Goal: Information Seeking & Learning: Learn about a topic

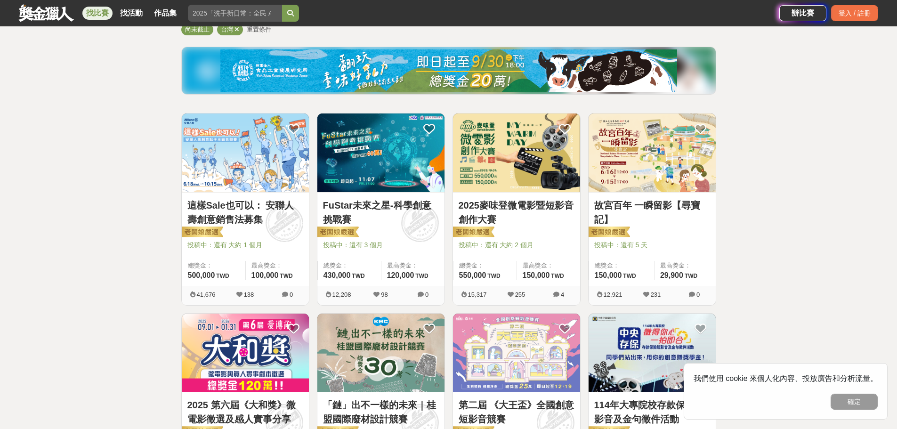
scroll to position [94, 0]
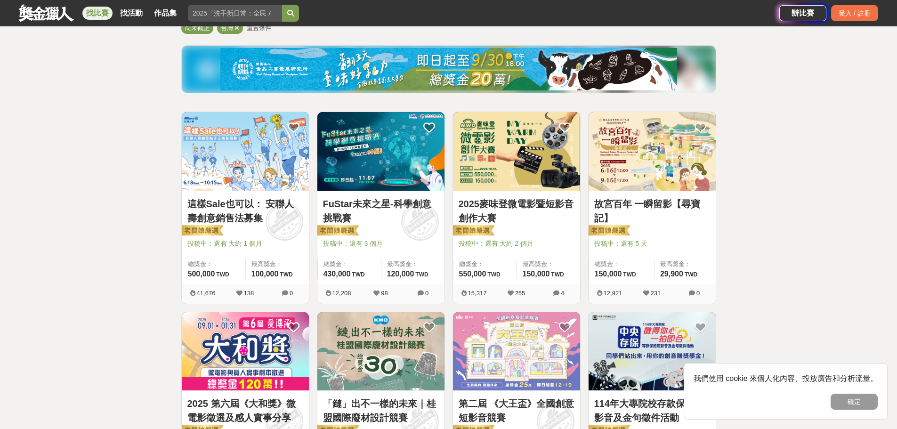
click at [502, 210] on link "2025麥味登微電影暨短影音創作大賽" at bounding box center [517, 211] width 116 height 28
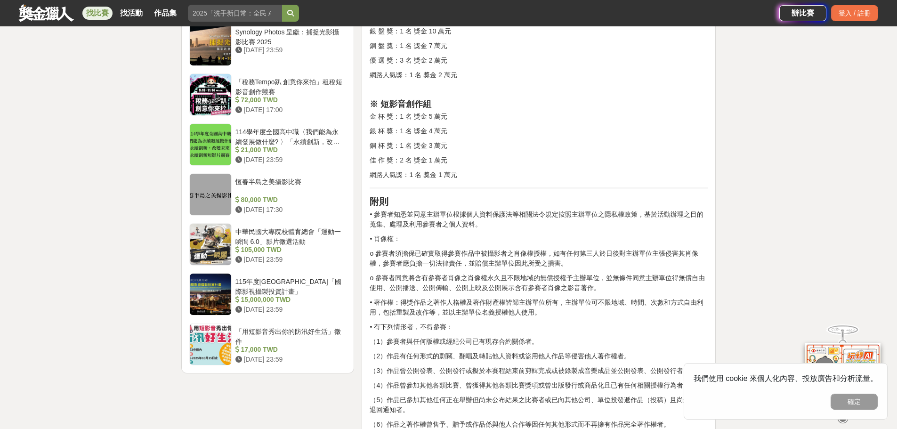
scroll to position [1083, 0]
click at [561, 261] on p "o 參賽者須擔保已確實取得參賽作品中被攝影者之肖像權授權，如有任何第三人於日後對主辦單位主張侵害其肖像權，參賽者應負擔一切法律責任，並賠償主辦單位因此所受之損…" at bounding box center [539, 258] width 338 height 20
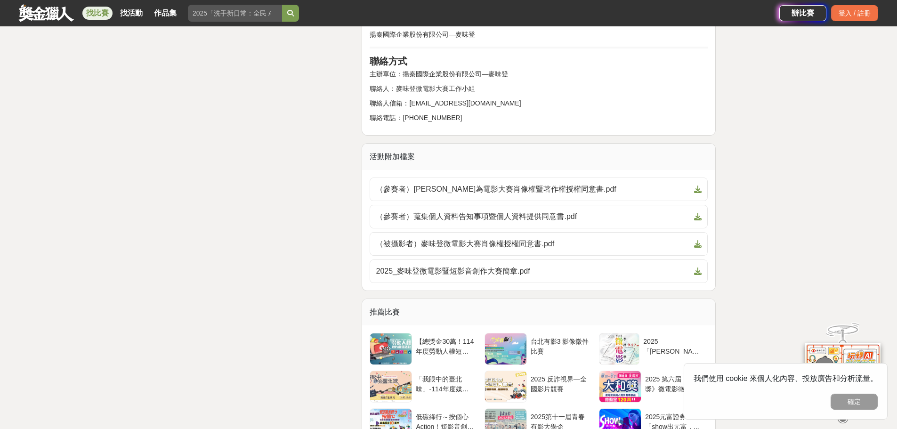
scroll to position [1883, 0]
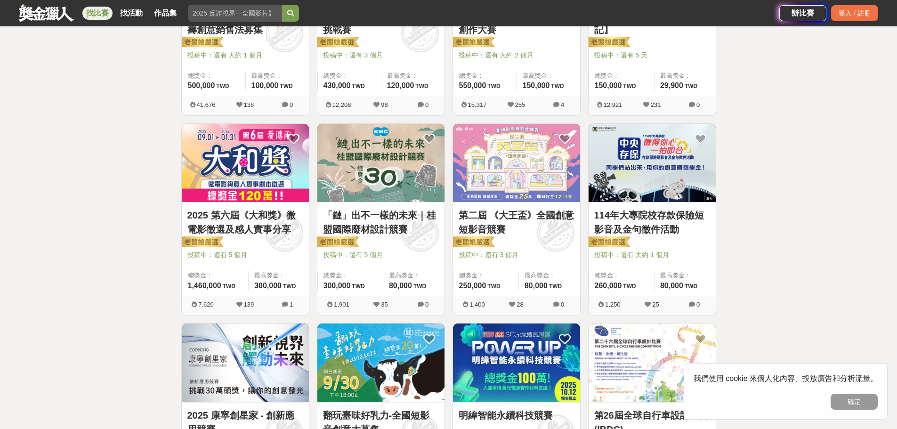
scroll to position [471, 0]
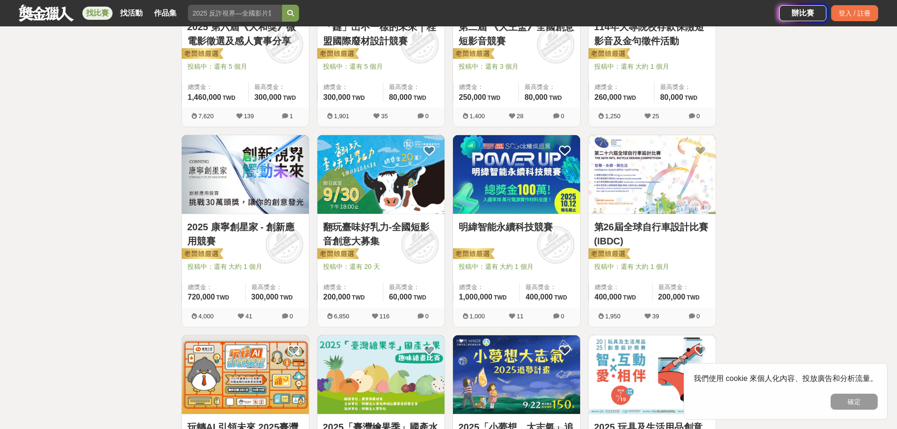
click at [411, 228] on link "翻玩臺味好乳力-全國短影音創意大募集" at bounding box center [381, 234] width 116 height 28
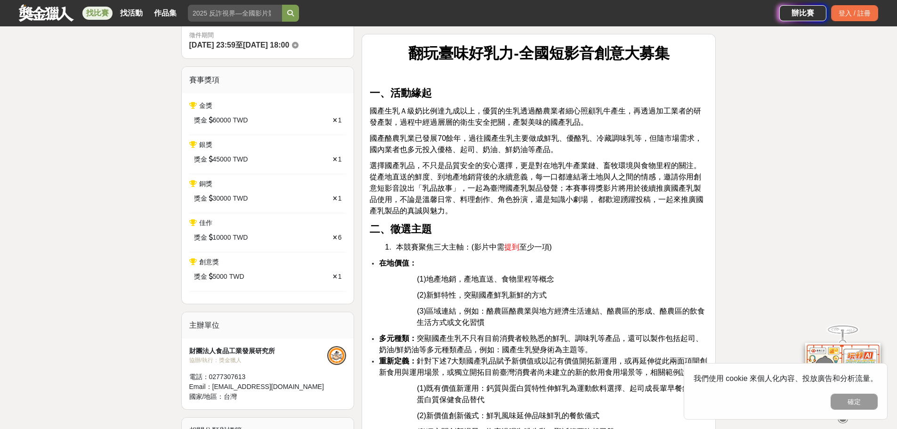
scroll to position [330, 0]
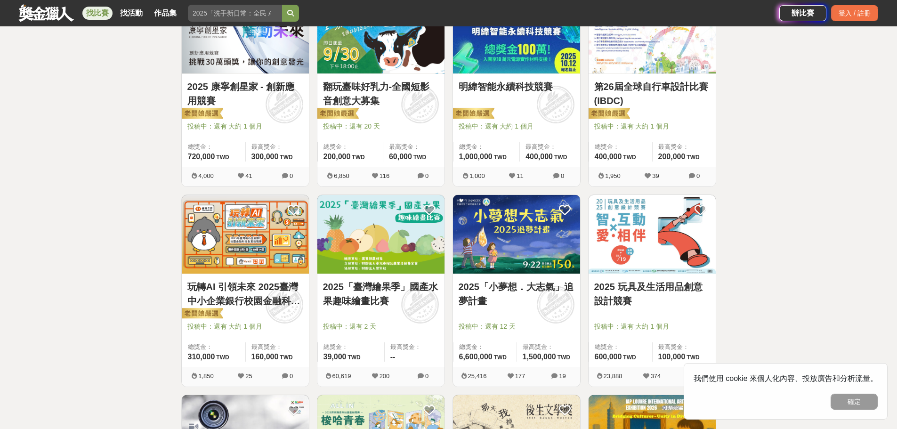
scroll to position [612, 0]
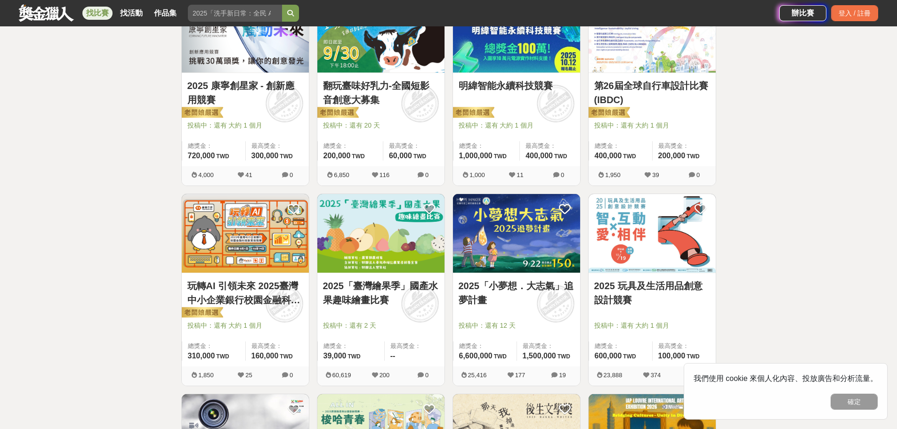
click at [396, 246] on img at bounding box center [380, 233] width 127 height 79
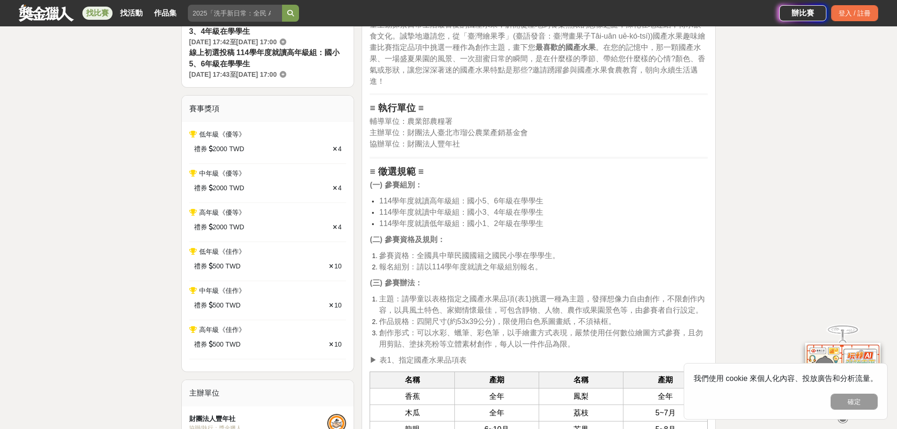
scroll to position [518, 0]
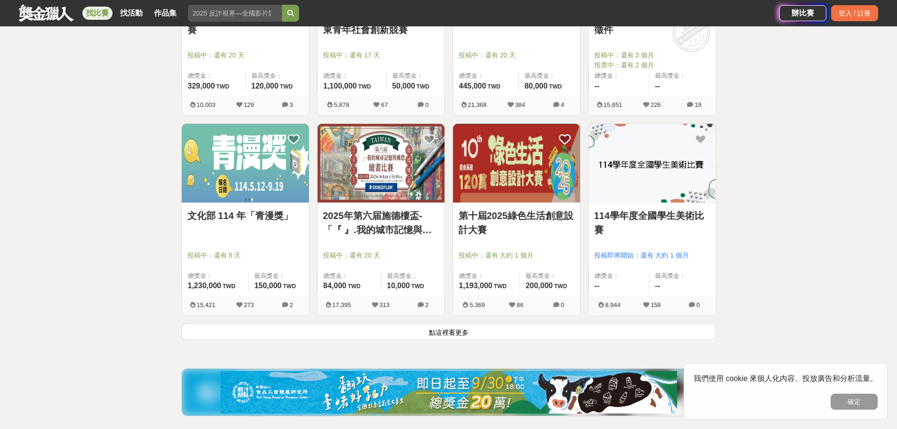
scroll to position [1083, 0]
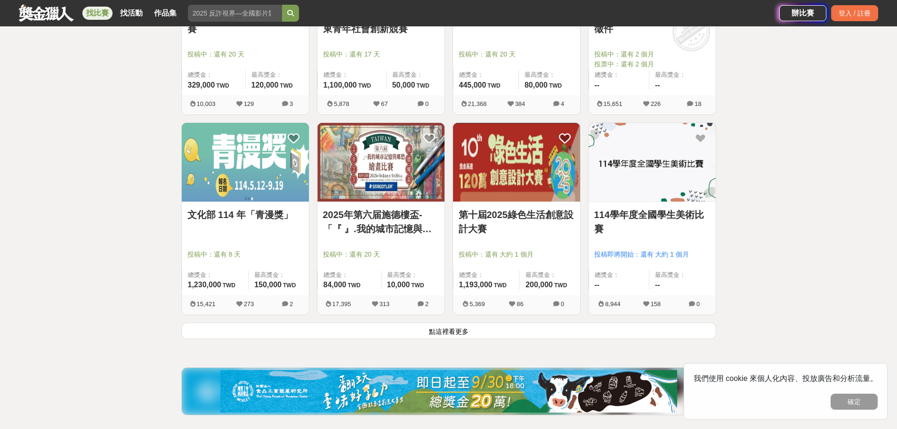
click at [432, 332] on button "點這裡看更多" at bounding box center [448, 331] width 535 height 16
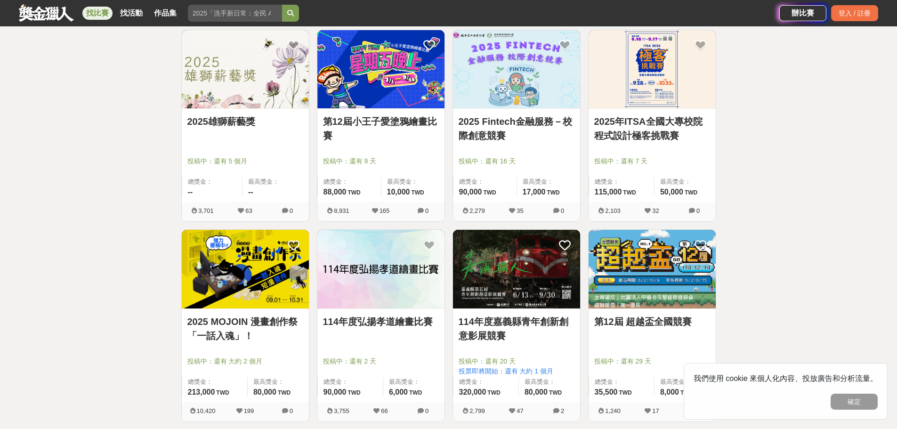
scroll to position [2072, 0]
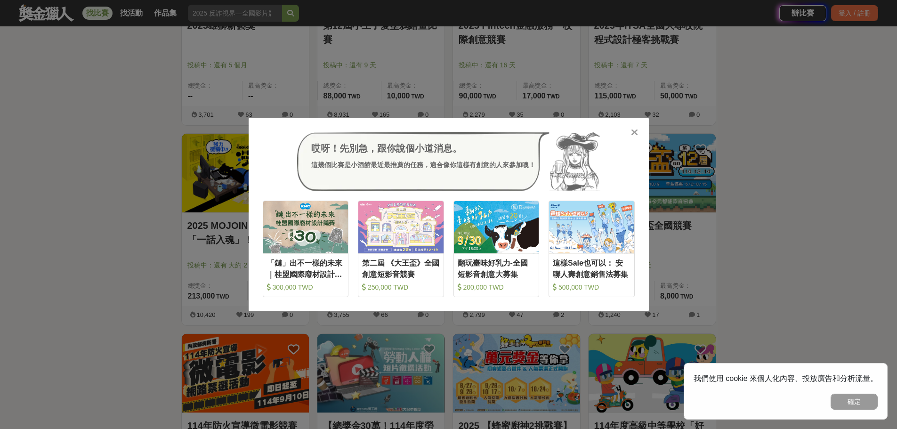
click at [781, 149] on div "哎呀！先別急，跟你說個小道消息。 這幾個比賽是小酒館最近最推薦的任務，適合像你這樣有創意的人來參加噢！ 收藏 「鏈」出不一樣的未來｜桂盟國際廢材設計競賽 30…" at bounding box center [448, 214] width 897 height 429
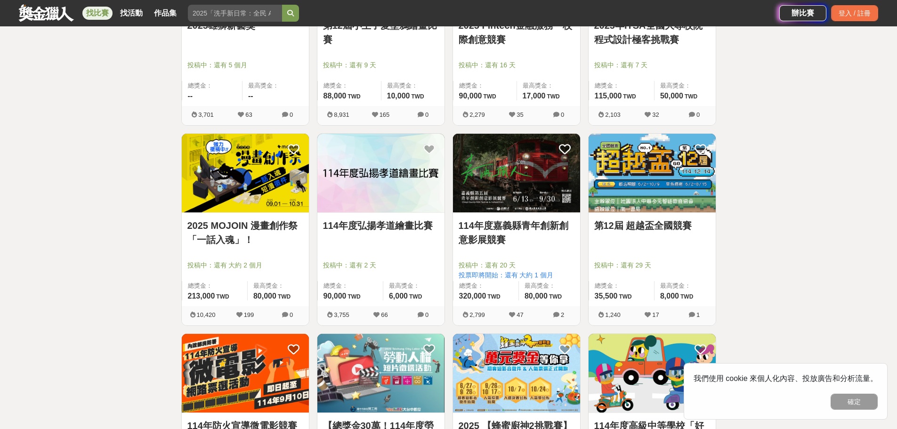
click at [237, 231] on link "2025 MOJOIN 漫畫創作祭「一話入魂」！" at bounding box center [245, 232] width 116 height 28
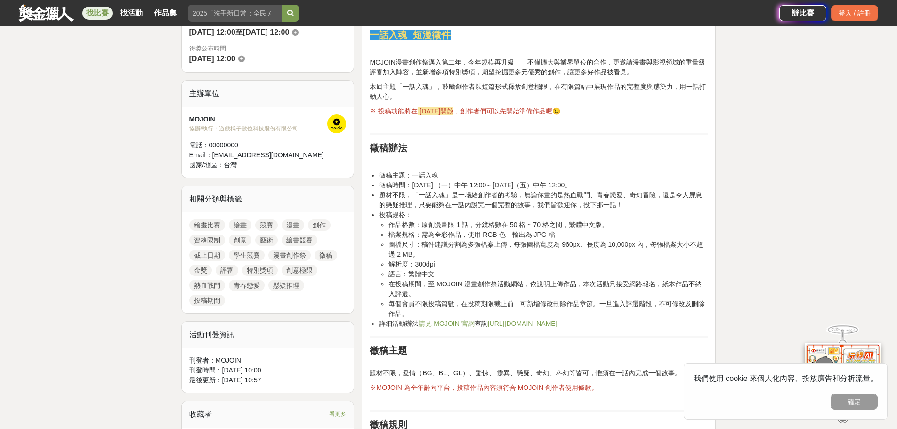
scroll to position [330, 0]
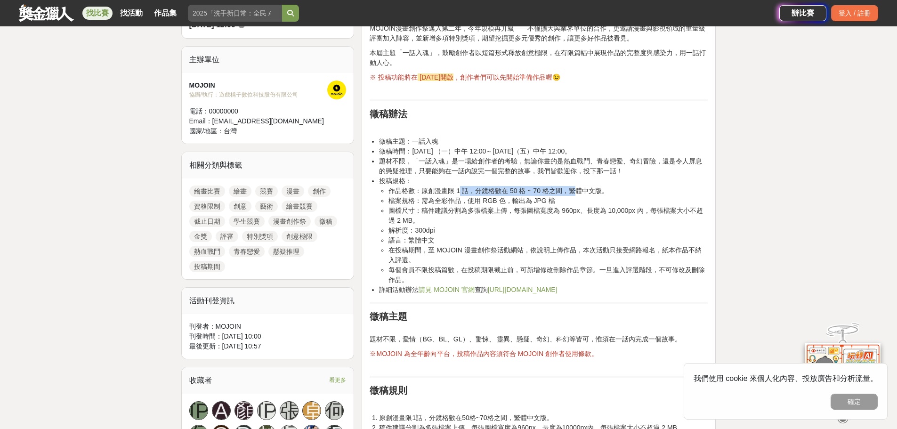
drag, startPoint x: 473, startPoint y: 188, endPoint x: 571, endPoint y: 186, distance: 98.0
click at [571, 186] on li "作品格數：原創漫畫限 1 話，分鏡格數在 50 格 ~ 70 格之間，繁體中文版。" at bounding box center [547, 191] width 319 height 10
click at [545, 206] on li "圖檔尺寸：稿件建議分割為多張檔案上傳，每張圖檔寬度為 960px、長度為 10,000px 內，每張檔案大小不超過 2 MB。" at bounding box center [547, 216] width 319 height 20
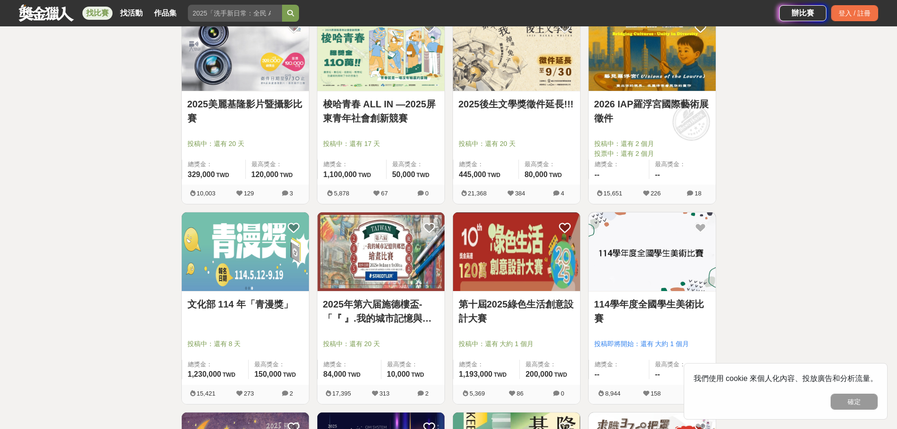
scroll to position [989, 0]
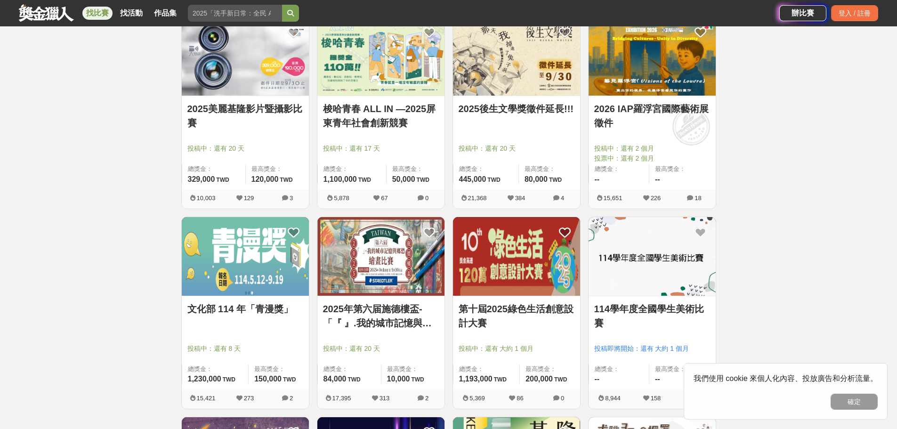
click at [762, 214] on div "全部 設計 影像 寫作 商業 音樂 運動 其他 國際 所有分類 進階篩選 891 個比賽 綜合 熱門 獎金 截止 最新 尚未截止 台灣 重置條件 這樣Sale…" at bounding box center [448, 404] width 897 height 2694
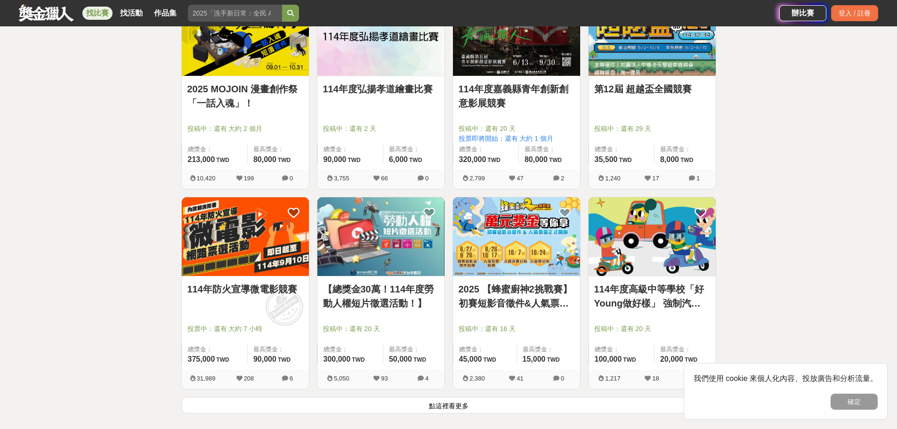
scroll to position [2260, 0]
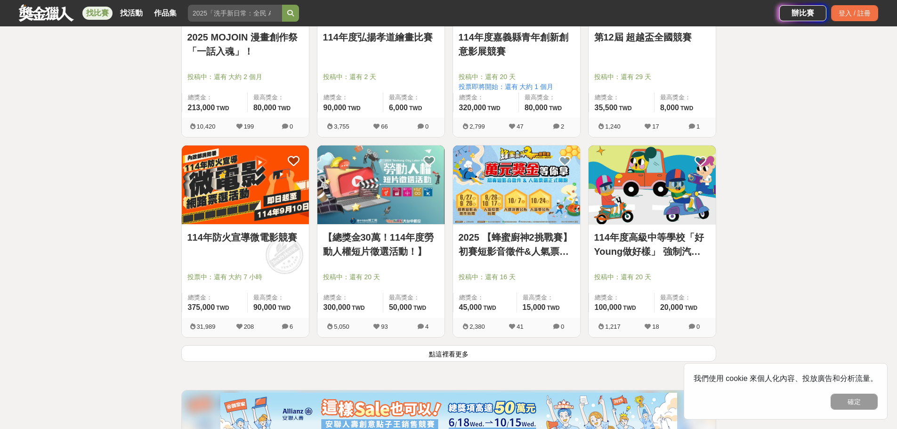
click at [561, 354] on button "點這裡看更多" at bounding box center [448, 353] width 535 height 16
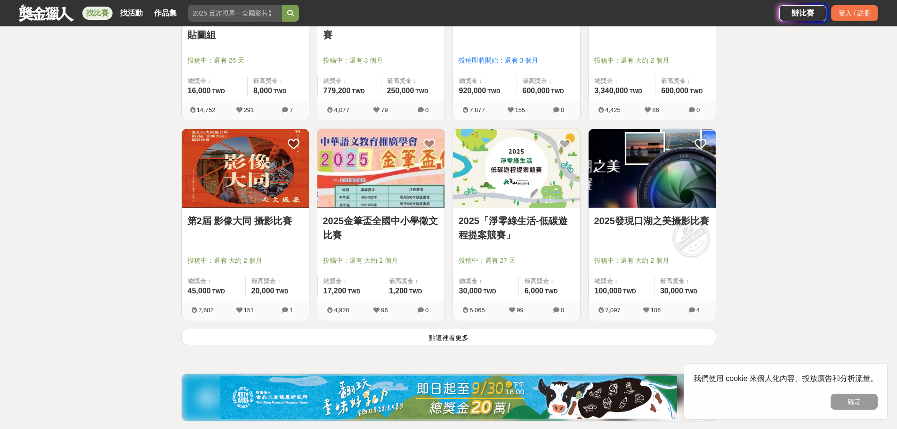
scroll to position [3578, 0]
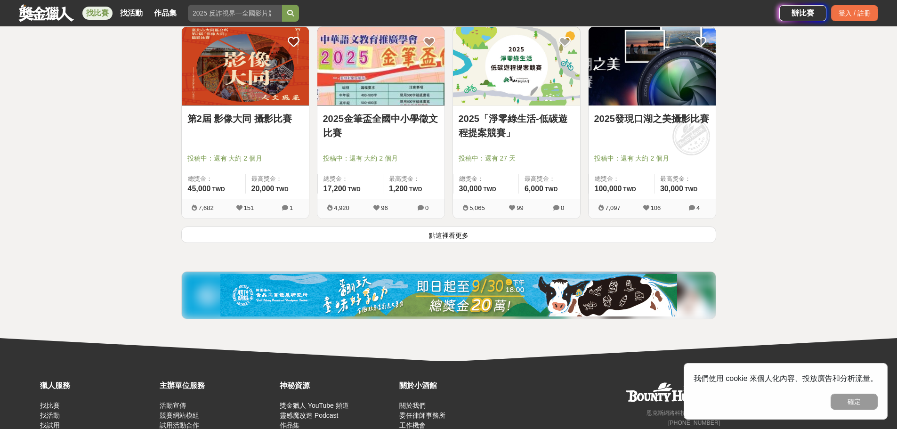
click at [479, 234] on button "點這裡看更多" at bounding box center [448, 234] width 535 height 16
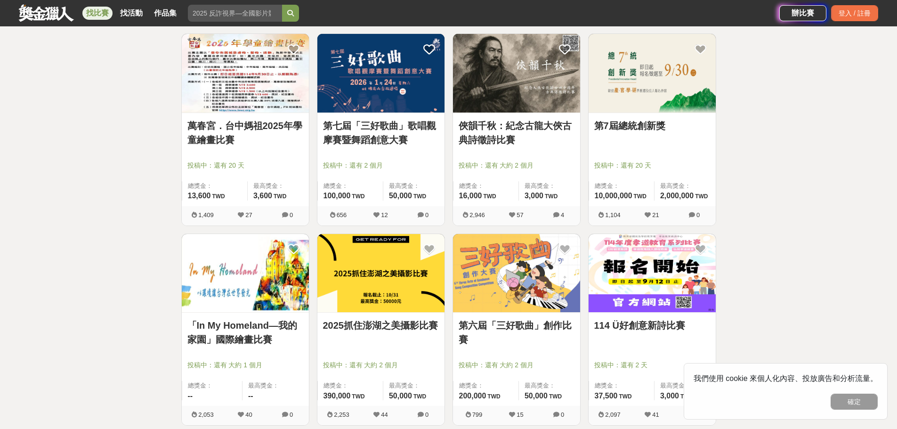
scroll to position [4661, 0]
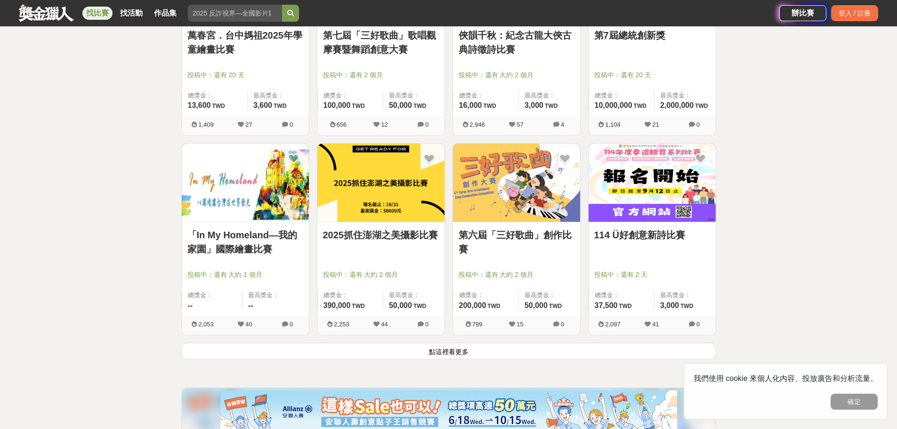
click at [472, 352] on button "點這裡看更多" at bounding box center [448, 351] width 535 height 16
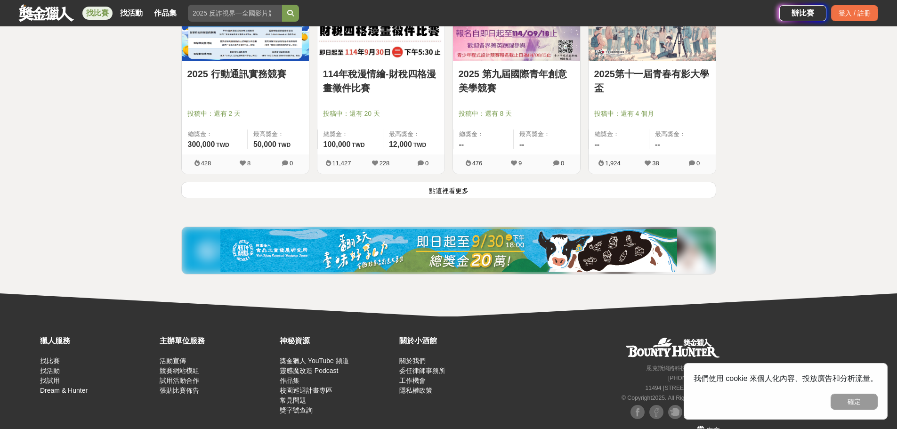
scroll to position [6027, 0]
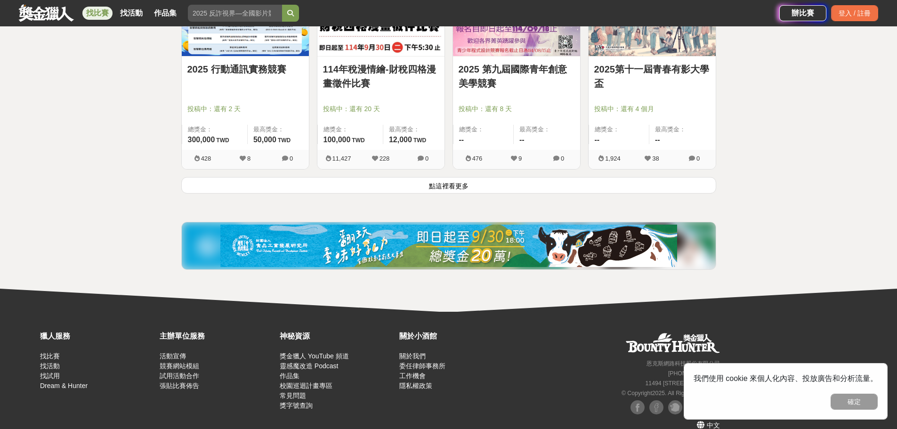
click at [560, 185] on button "點這裡看更多" at bounding box center [448, 185] width 535 height 16
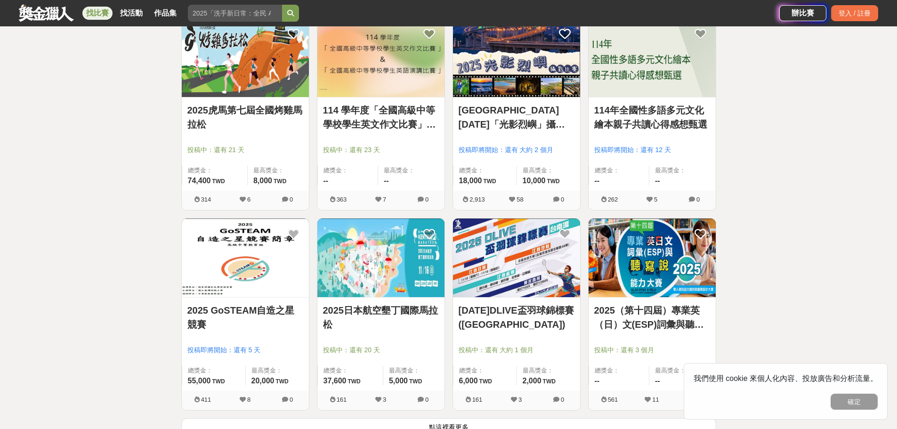
scroll to position [7110, 0]
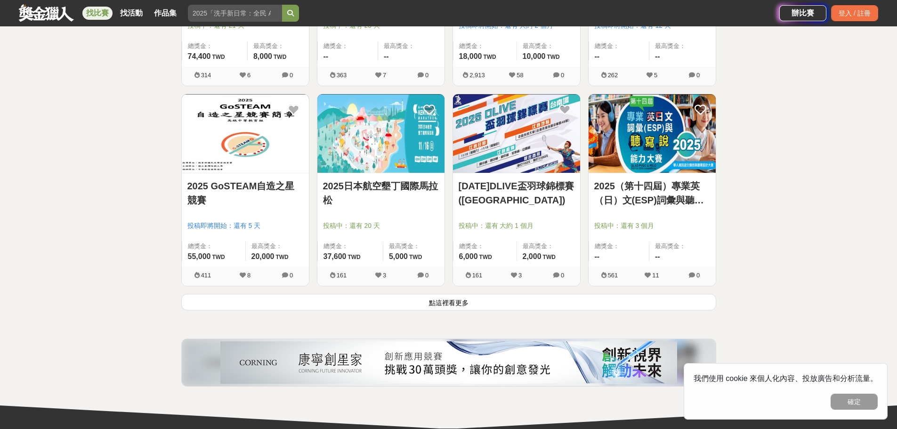
click at [457, 303] on button "點這裡看更多" at bounding box center [448, 302] width 535 height 16
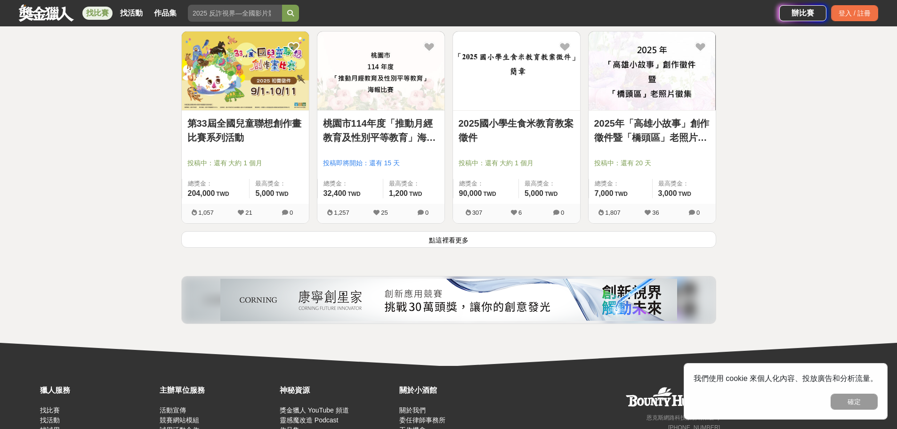
scroll to position [8441, 0]
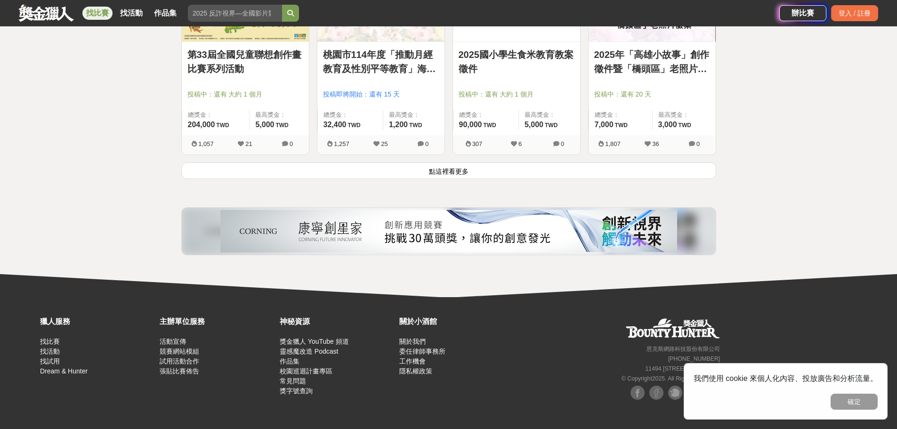
click at [466, 168] on button "點這裡看更多" at bounding box center [448, 170] width 535 height 16
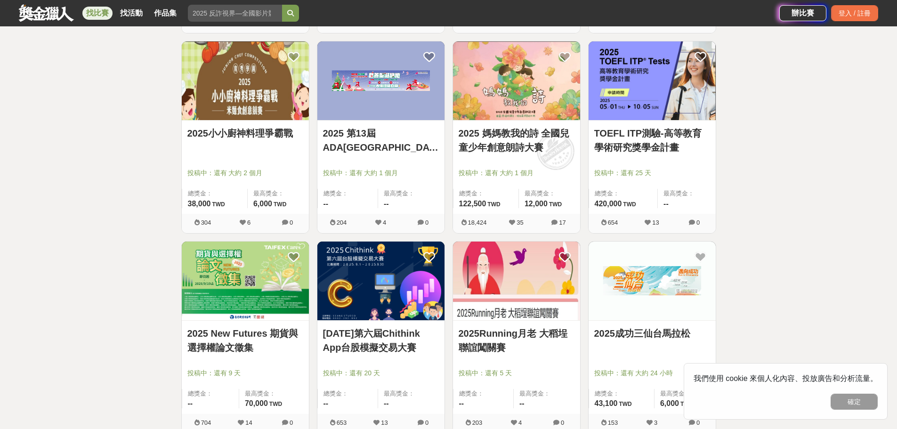
scroll to position [9430, 0]
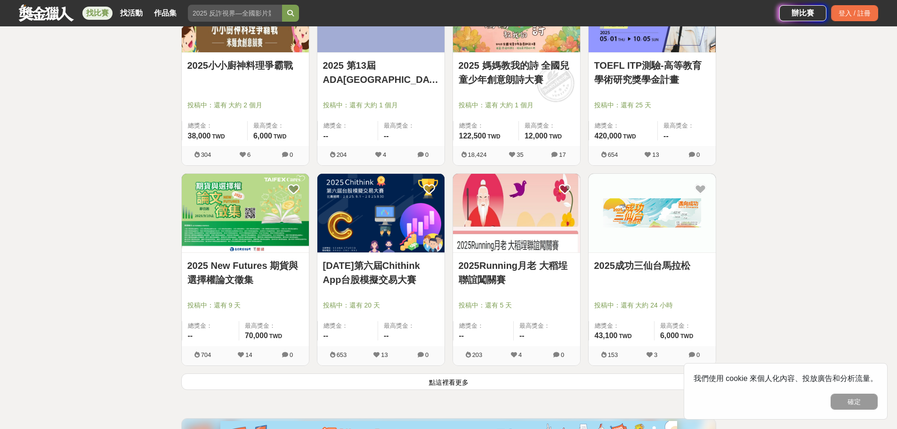
click at [479, 381] on button "點這裡看更多" at bounding box center [448, 381] width 535 height 16
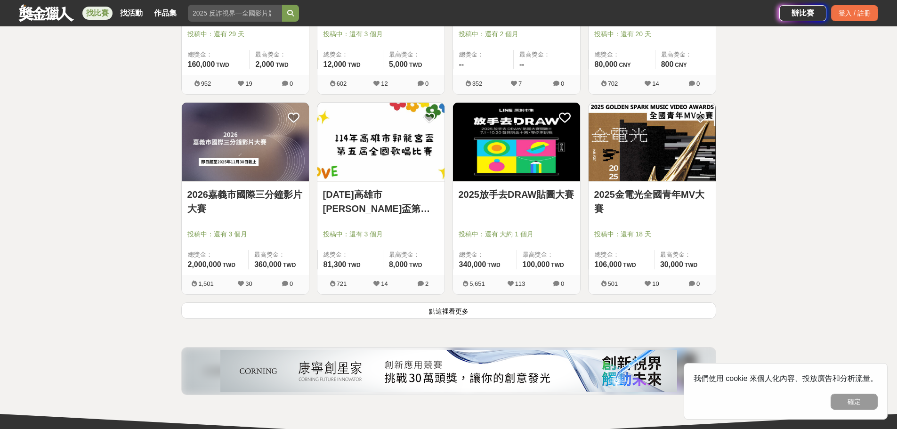
scroll to position [10701, 0]
click at [496, 312] on button "點這裡看更多" at bounding box center [448, 310] width 535 height 16
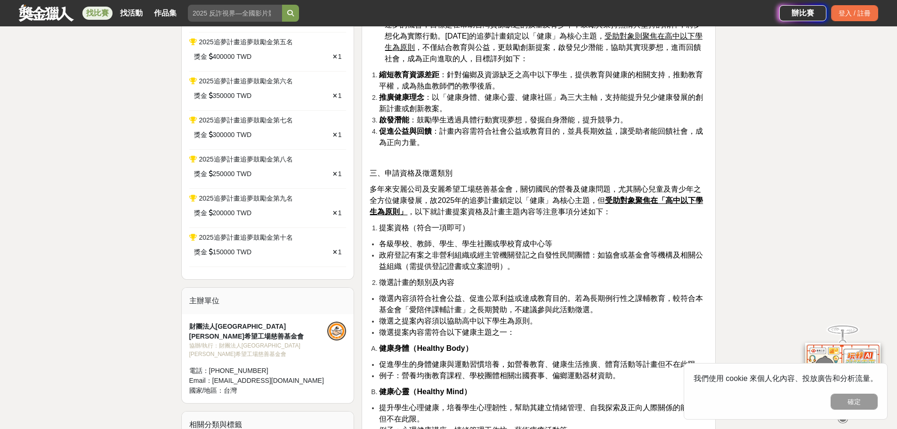
scroll to position [518, 0]
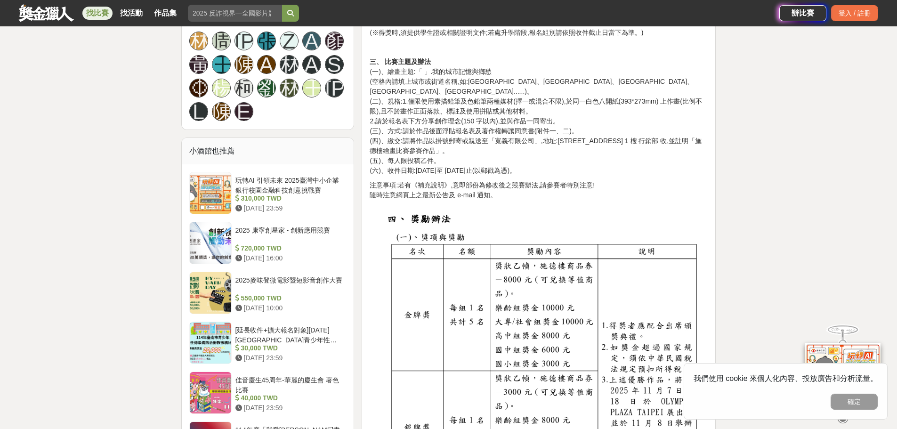
scroll to position [753, 0]
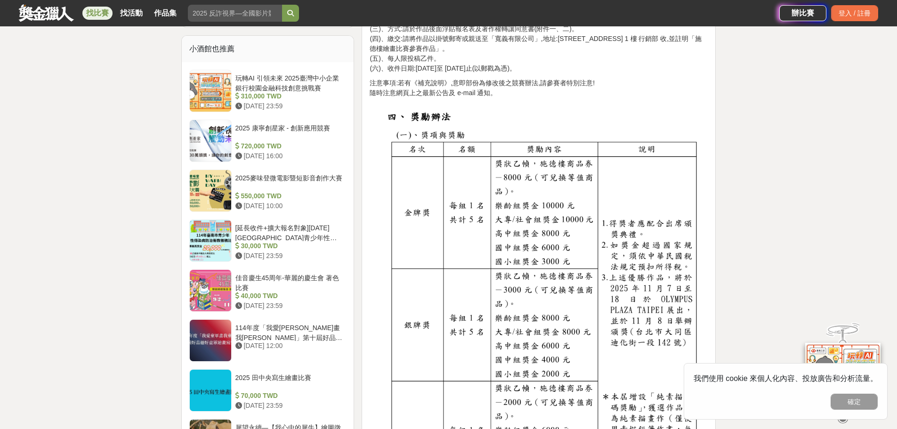
click at [752, 190] on div "大家都在看 2025國泰卓越獎助計畫 [DATE] 17:00 翻玩臺味好乳力-全國短影音創意大募集 [DATE] 18:00 2025 康寧創星家 - 創新…" at bounding box center [448, 296] width 897 height 2007
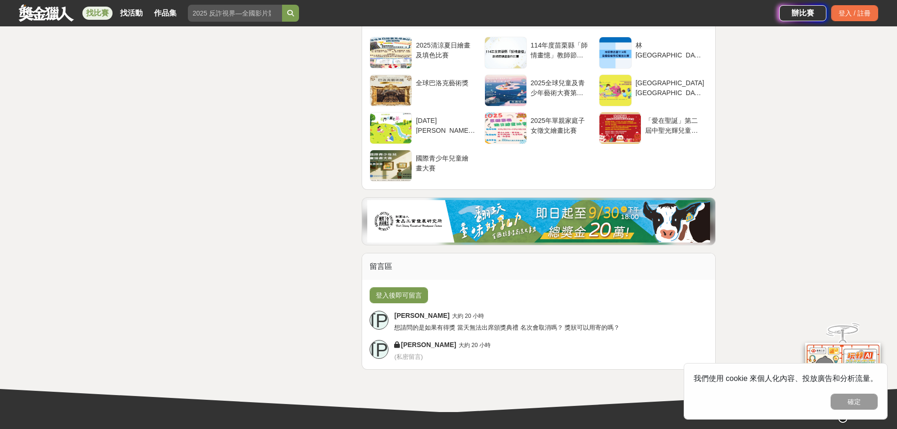
scroll to position [1648, 0]
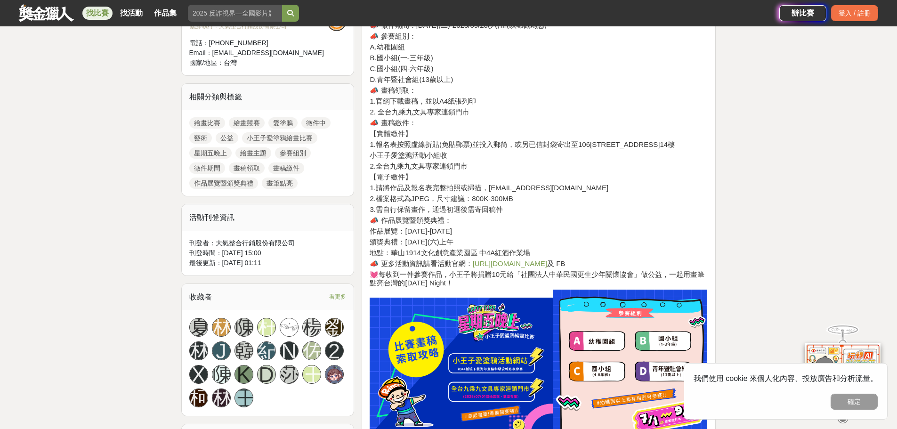
scroll to position [377, 0]
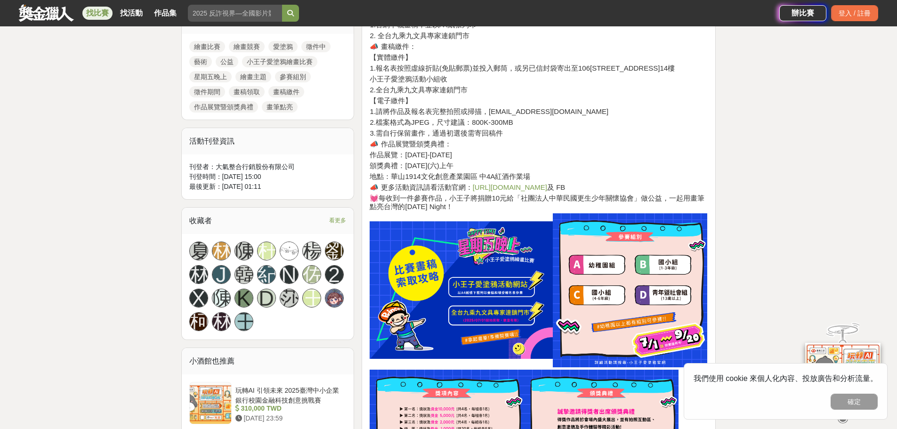
scroll to position [471, 0]
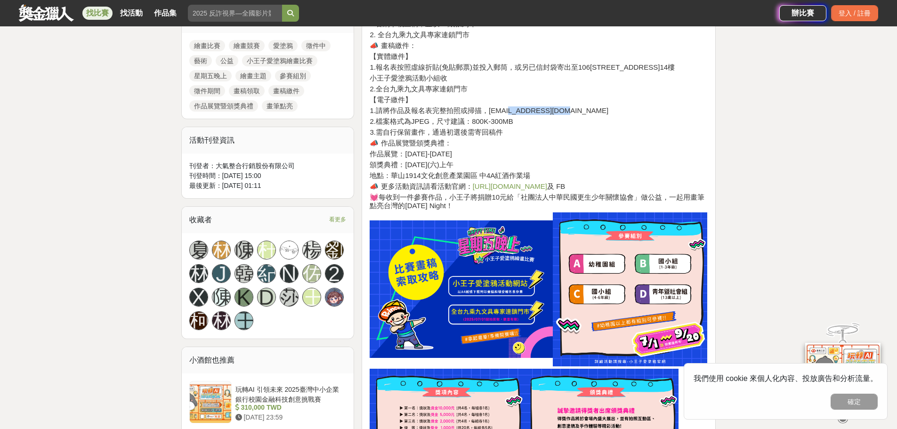
drag, startPoint x: 524, startPoint y: 112, endPoint x: 565, endPoint y: 114, distance: 40.6
click at [582, 111] on h4 "1.請將作品及報名表完整拍照或掃描，將檔案寄至princenoodles@da-chi.tw" at bounding box center [539, 110] width 338 height 8
click at [509, 125] on h4 "2.檔案格式為JPEG，尺寸建議：800K-300MB" at bounding box center [539, 121] width 338 height 8
drag, startPoint x: 415, startPoint y: 131, endPoint x: 497, endPoint y: 131, distance: 82.4
click at [497, 131] on h4 "3.需自行保留畫作，通過初選後需寄回稿件" at bounding box center [539, 132] width 338 height 8
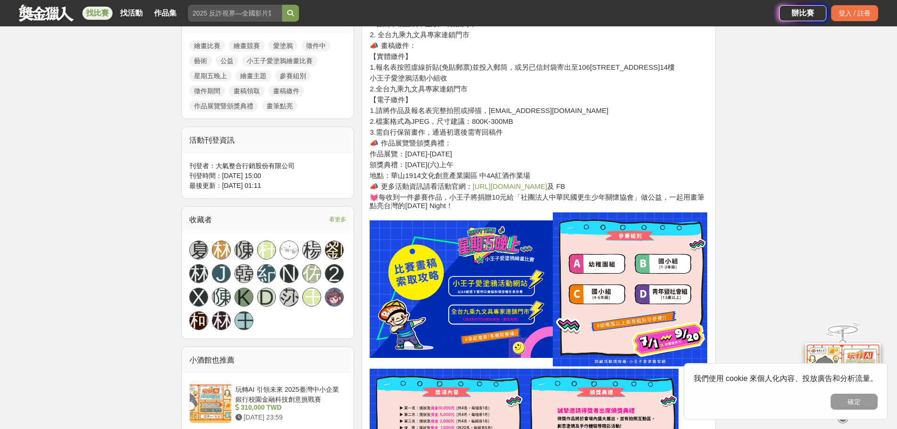
click at [468, 151] on h4 "作品展覽：2025年11月01日-11月02日" at bounding box center [539, 154] width 338 height 8
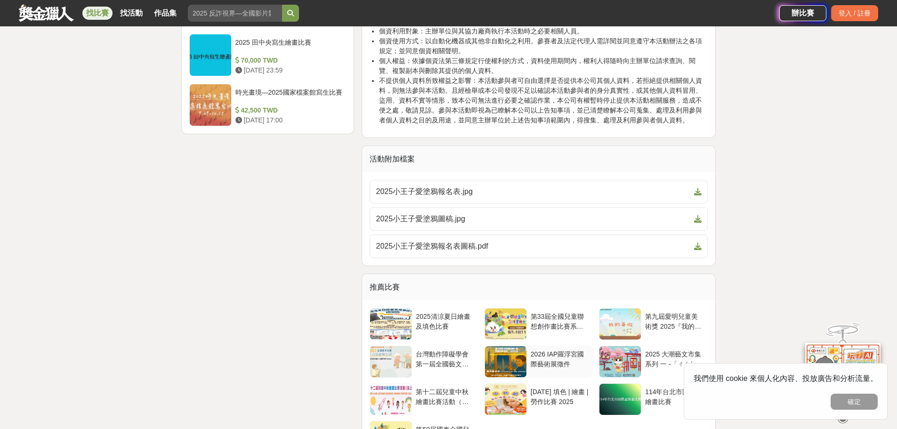
scroll to position [1460, 0]
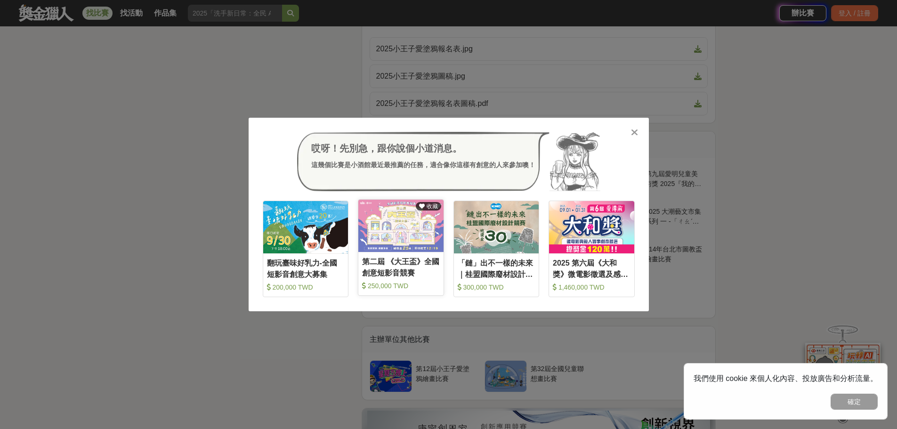
click at [410, 238] on img at bounding box center [400, 226] width 85 height 52
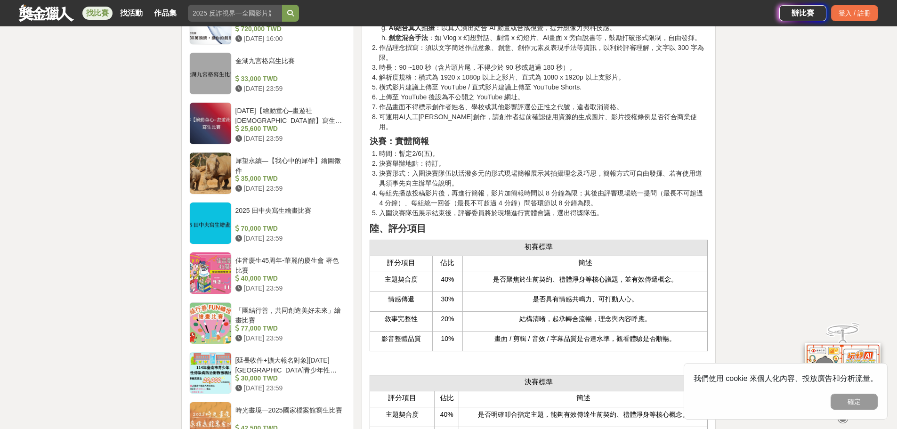
scroll to position [1460, 0]
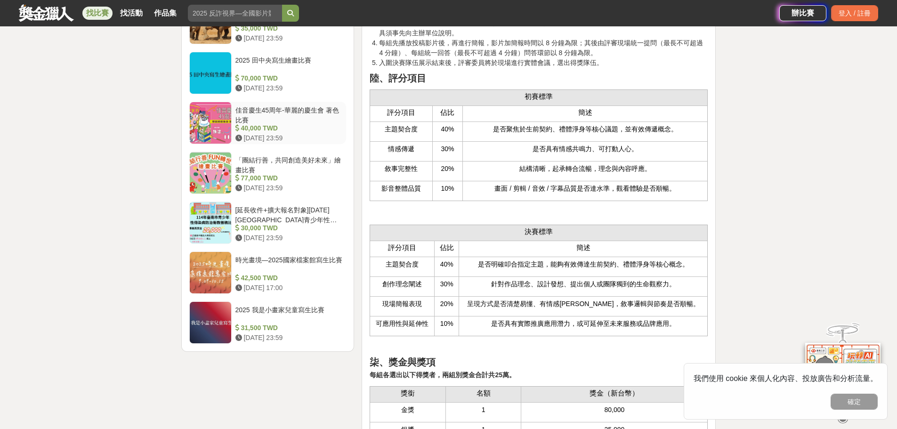
click at [326, 110] on div "佳音慶生45周年-華麗的慶生會 著色比賽" at bounding box center [288, 114] width 107 height 18
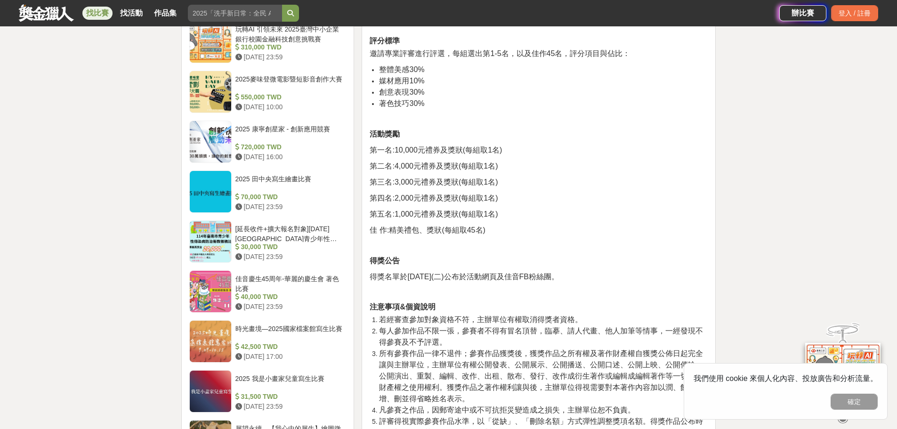
scroll to position [944, 0]
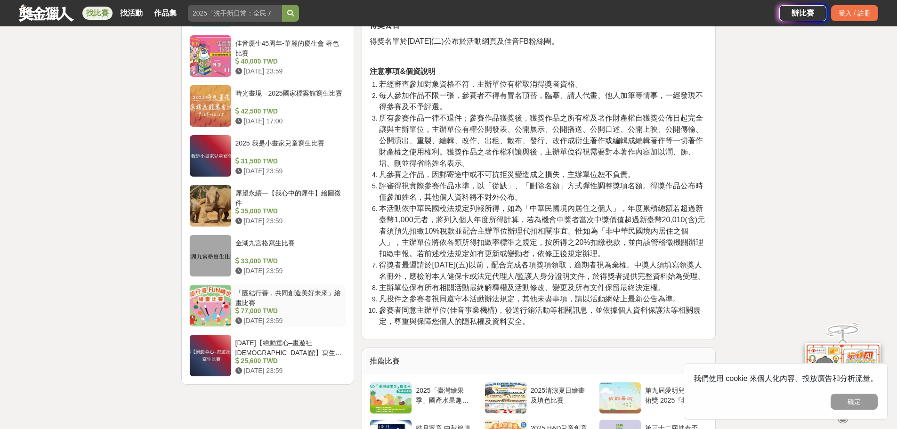
click at [299, 294] on div "「團結行善，共同創造美好未來」繪畫比賽" at bounding box center [288, 297] width 107 height 18
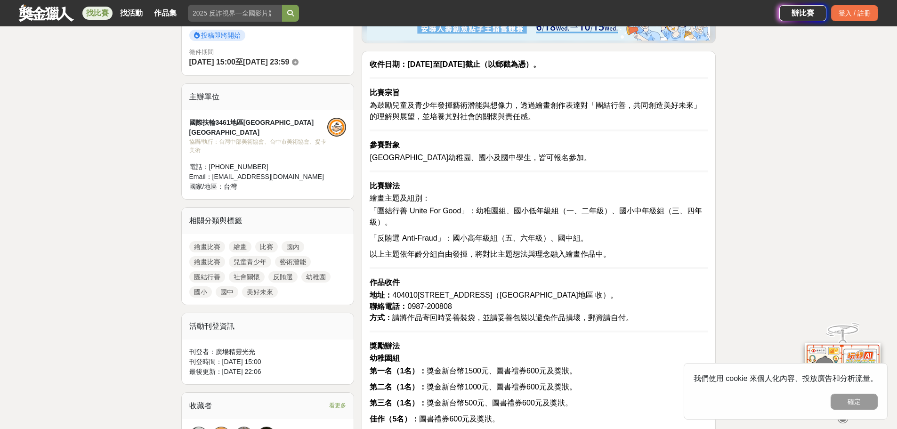
scroll to position [96, 0]
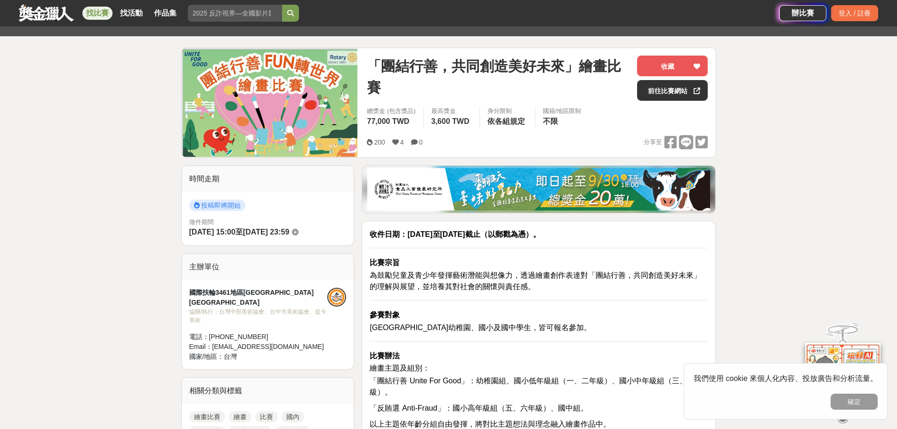
click at [102, 10] on link "找比賽" at bounding box center [97, 13] width 30 height 13
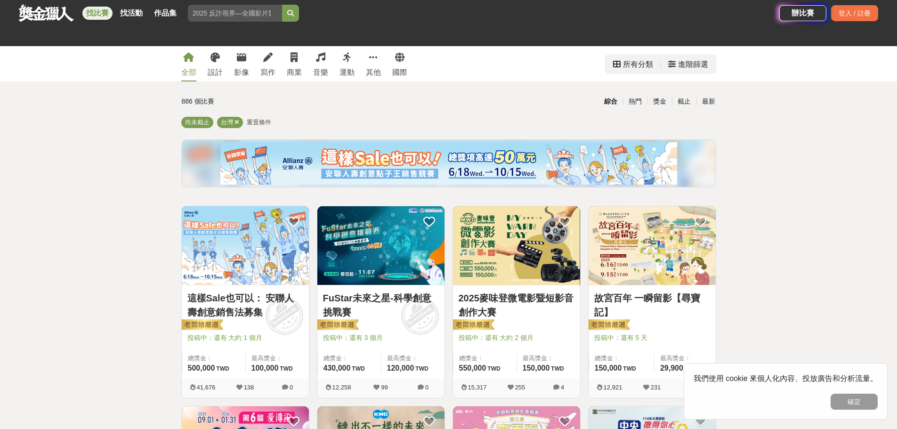
click at [646, 63] on div "所有分類" at bounding box center [638, 64] width 30 height 19
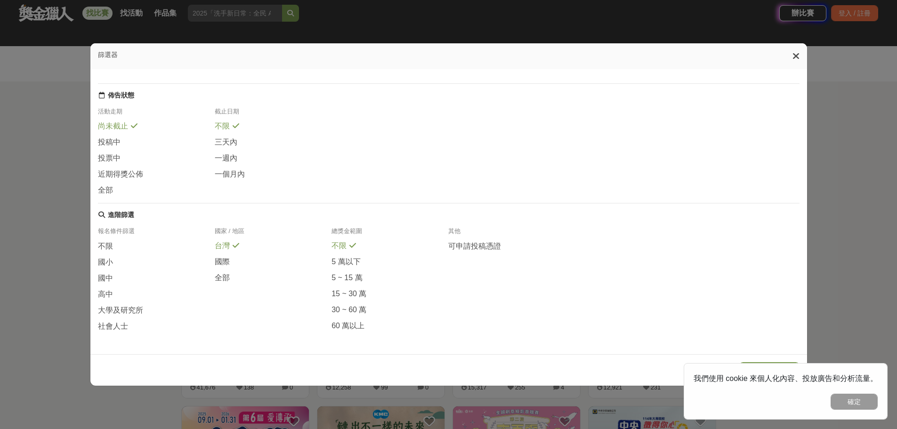
scroll to position [111, 0]
click at [116, 327] on span "社會人士" at bounding box center [113, 327] width 30 height 10
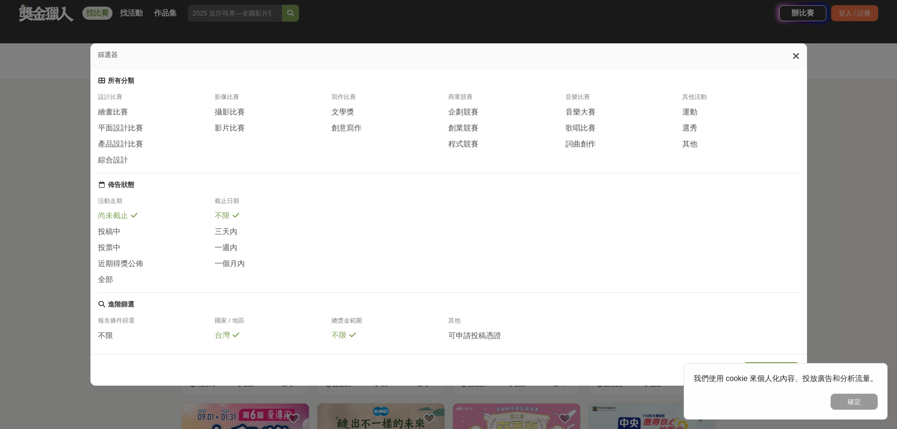
scroll to position [0, 0]
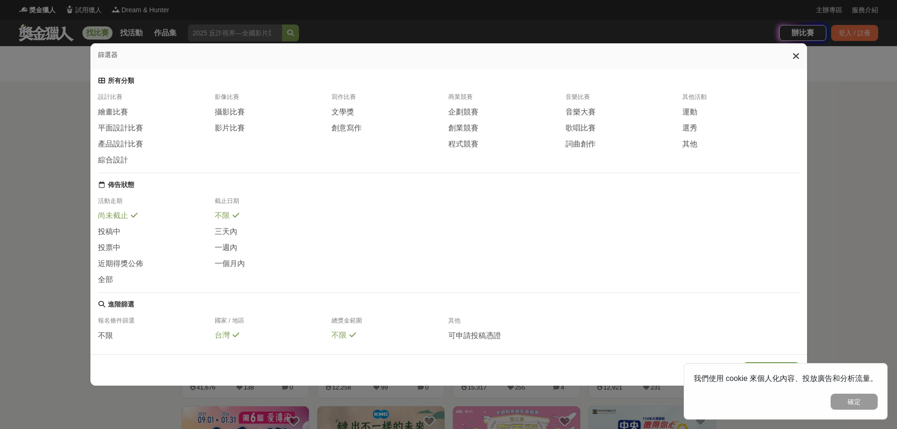
click at [800, 61] on icon at bounding box center [795, 55] width 7 height 9
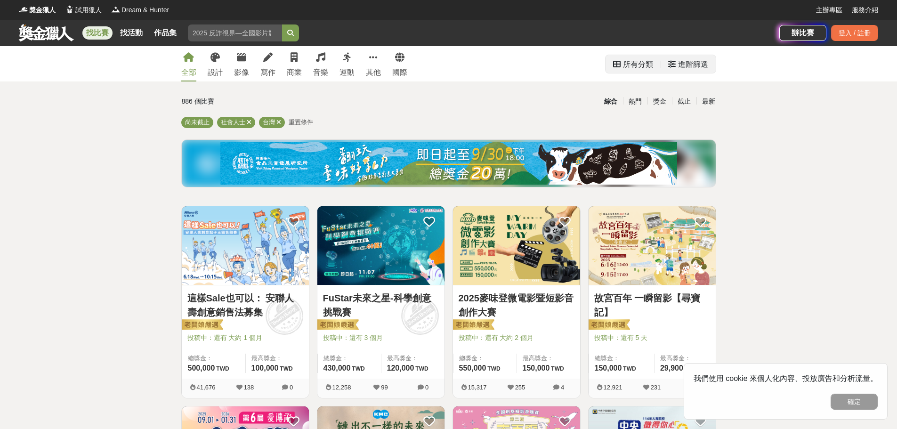
click at [676, 64] on div "進階篩選" at bounding box center [688, 64] width 40 height 19
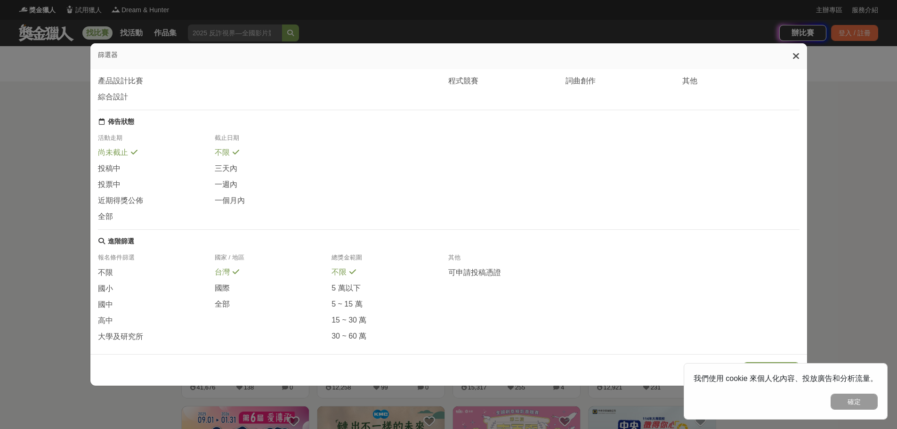
scroll to position [111, 0]
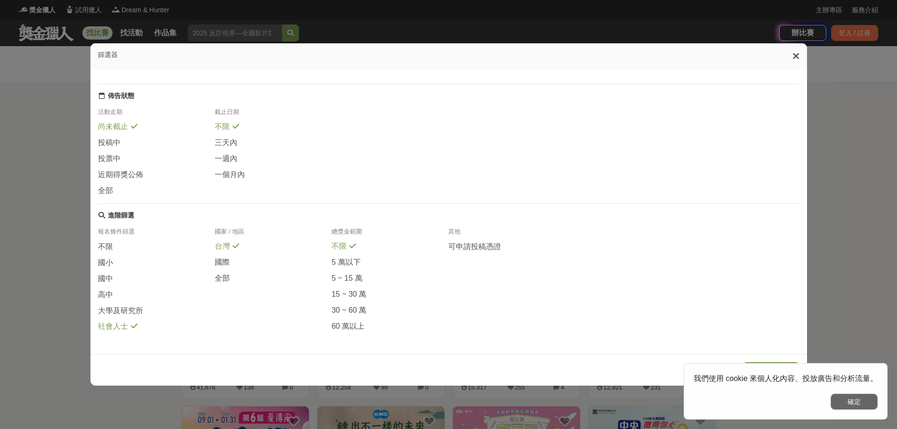
click at [857, 400] on button "確定" at bounding box center [854, 402] width 47 height 16
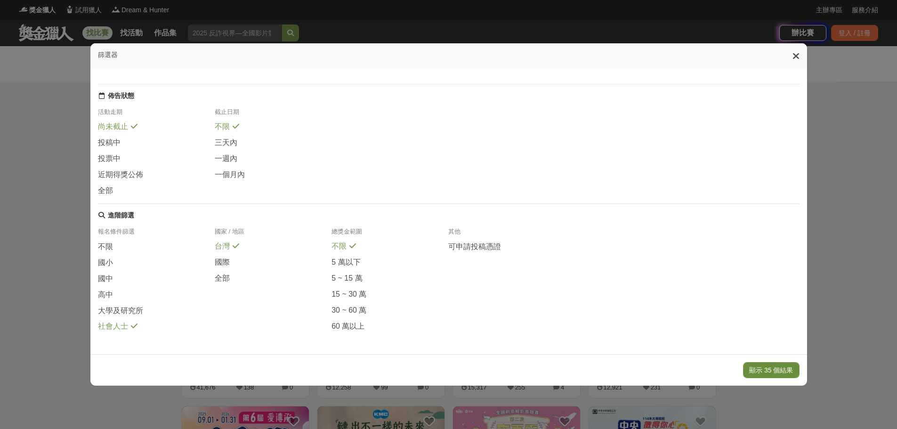
click at [770, 368] on button "顯示 35 個結果" at bounding box center [771, 370] width 56 height 16
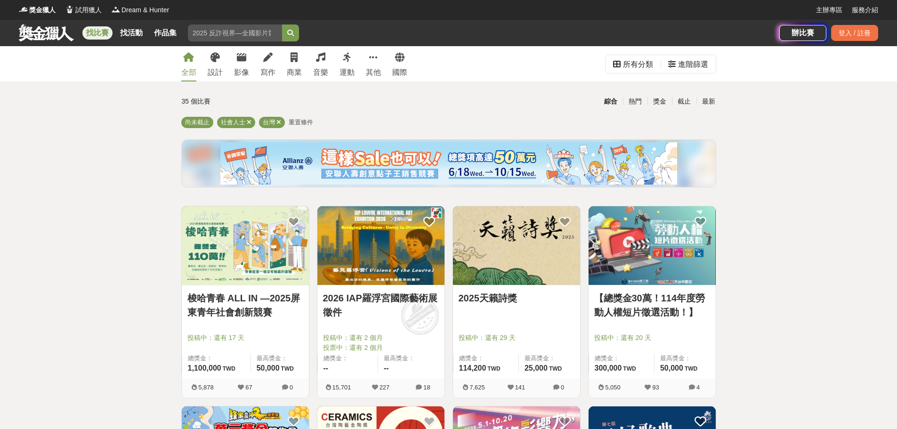
drag, startPoint x: 391, startPoint y: 250, endPoint x: 751, endPoint y: 304, distance: 364.1
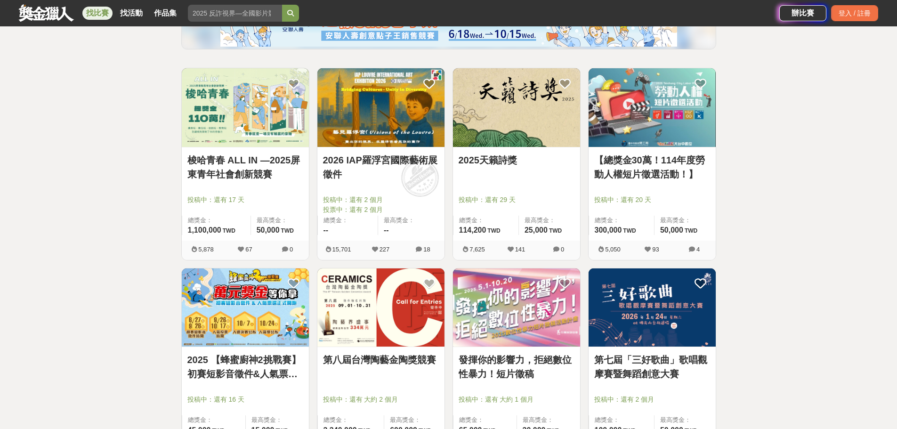
scroll to position [141, 0]
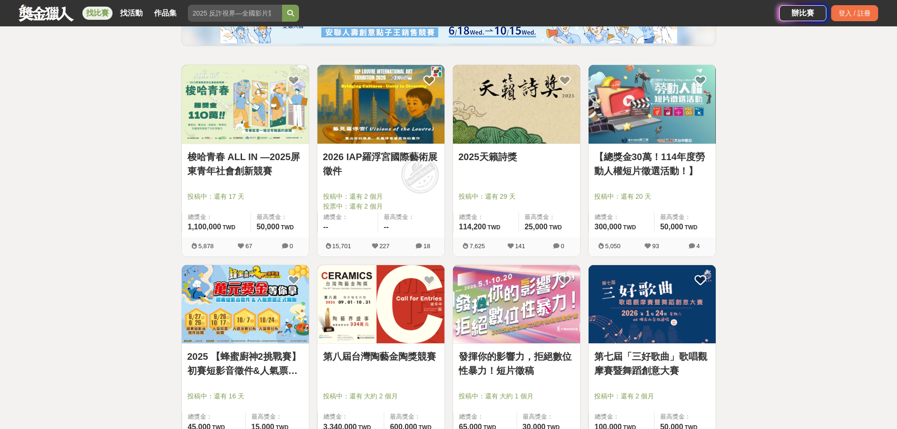
drag, startPoint x: 400, startPoint y: 146, endPoint x: 380, endPoint y: 108, distance: 43.4
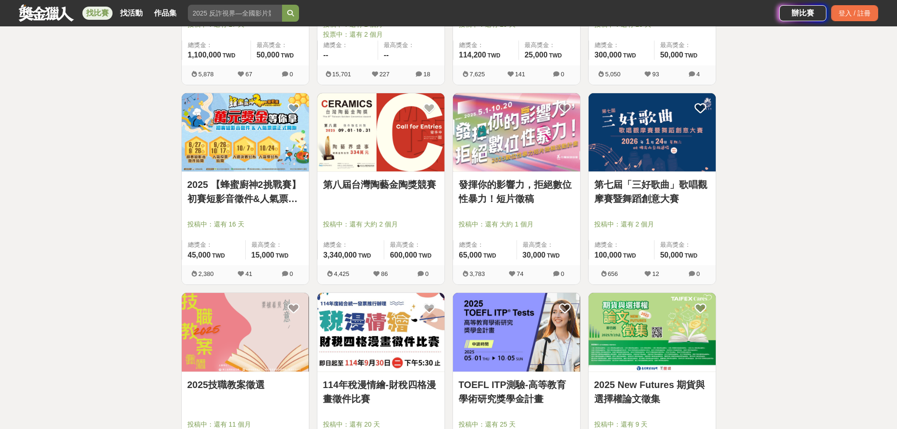
scroll to position [330, 0]
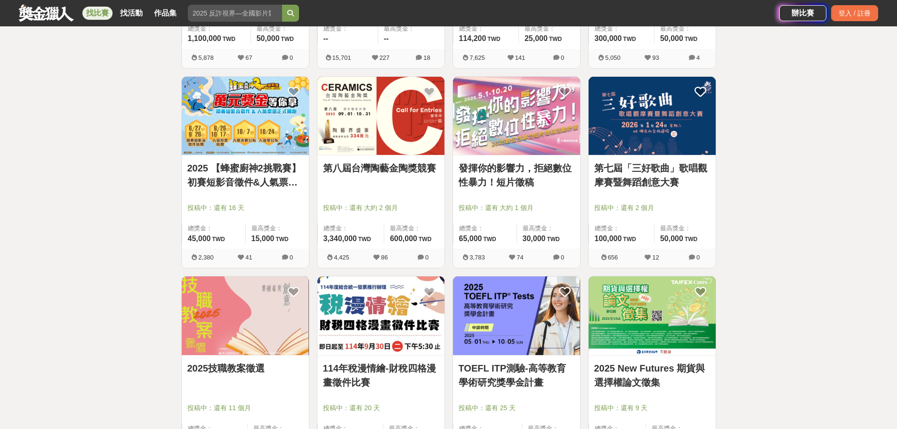
click at [522, 150] on img at bounding box center [516, 116] width 127 height 79
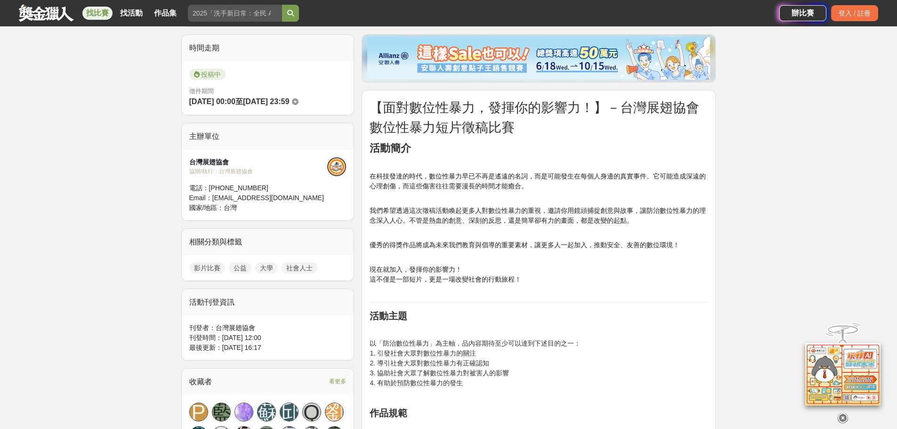
scroll to position [235, 0]
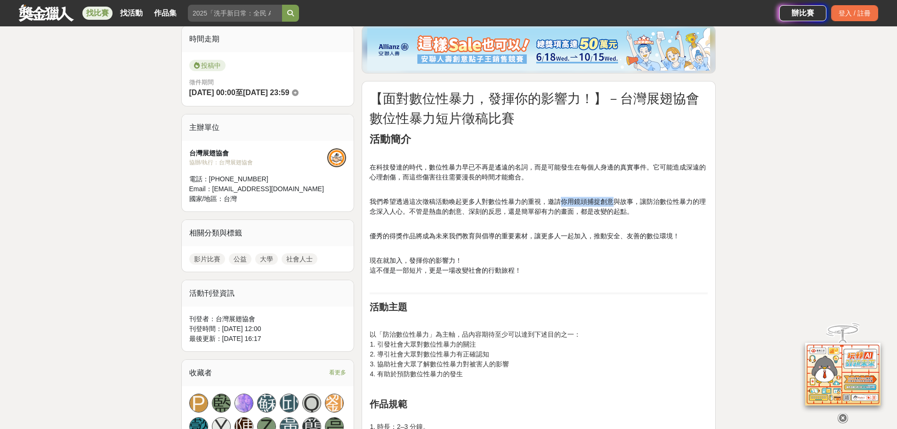
drag, startPoint x: 563, startPoint y: 206, endPoint x: 613, endPoint y: 206, distance: 49.9
click at [613, 206] on span "我們希望透過這次徵稿活動喚起更多人對數位性暴力的重視，邀請你用鏡頭捕捉創意與故事，讓防治數位性暴力的理念深入人心。不管是熱血的創意、深刻的反思，還是簡單卻有力…" at bounding box center [538, 206] width 336 height 17
click at [615, 225] on p "優秀的得獎作品將成為未來我們教育與倡導的重要素材，讓更多人一起加入，推動安全、友善的數位環境！" at bounding box center [539, 231] width 338 height 20
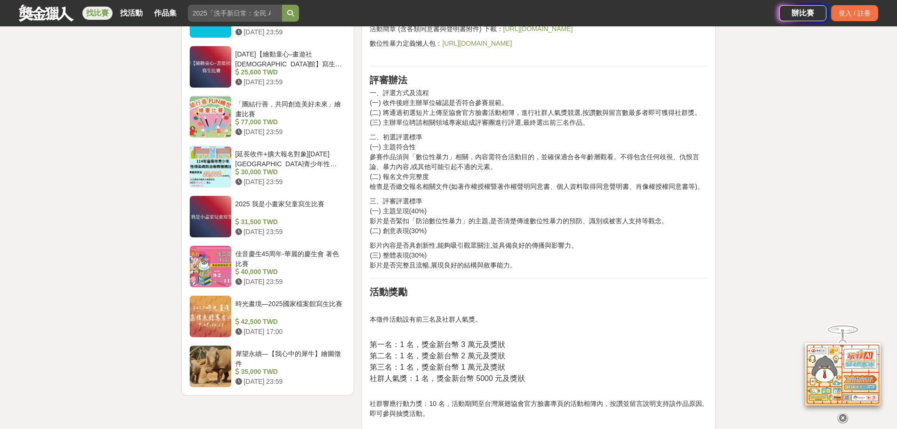
scroll to position [965, 0]
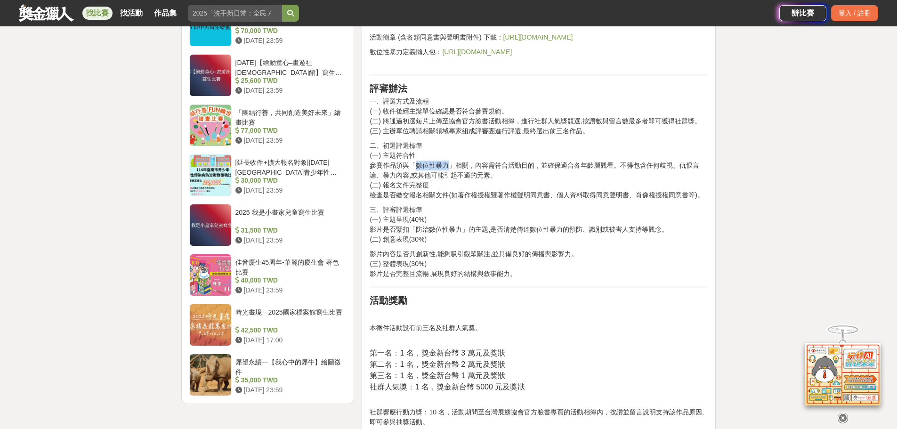
drag, startPoint x: 449, startPoint y: 163, endPoint x: 417, endPoint y: 164, distance: 32.5
click at [417, 164] on p "二、初選評選標準 (一) 主題符合性 參賽作品須與「數位性暴力」相關，內容需符合活動目的，並確保適合各年齡層觀看。不得包含任何歧視、仇恨言論、暴力內容,或其他…" at bounding box center [539, 170] width 338 height 59
copy p "數位性暴力"
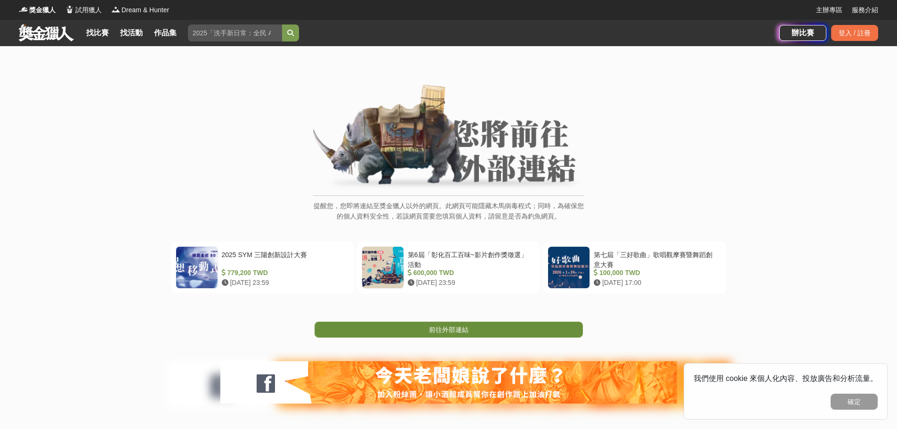
click at [464, 330] on span "前往外部連結" at bounding box center [449, 330] width 40 height 8
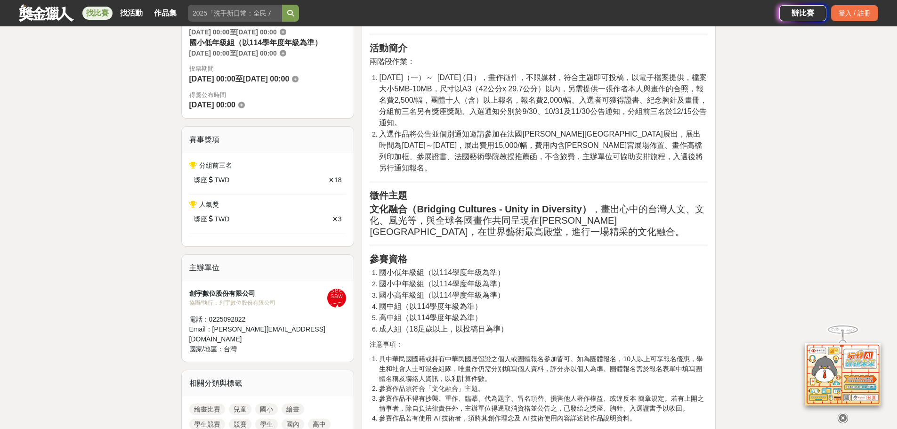
scroll to position [377, 0]
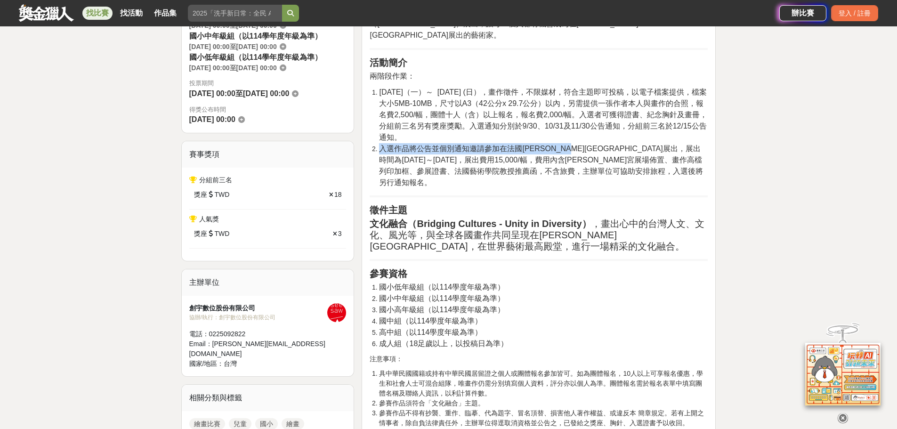
drag, startPoint x: 379, startPoint y: 127, endPoint x: 597, endPoint y: 124, distance: 218.0
click at [597, 145] on span "入選作品將公告並個別通知邀請參加在法國羅浮宮卡魯塞爾廳展出，展出時間為2026-01-16～2026-01-17，展出費用15,000/幅，費用內含羅浮宮展場…" at bounding box center [541, 166] width 324 height 42
click at [590, 315] on li "國中組（以114學度年級為準）" at bounding box center [543, 320] width 329 height 11
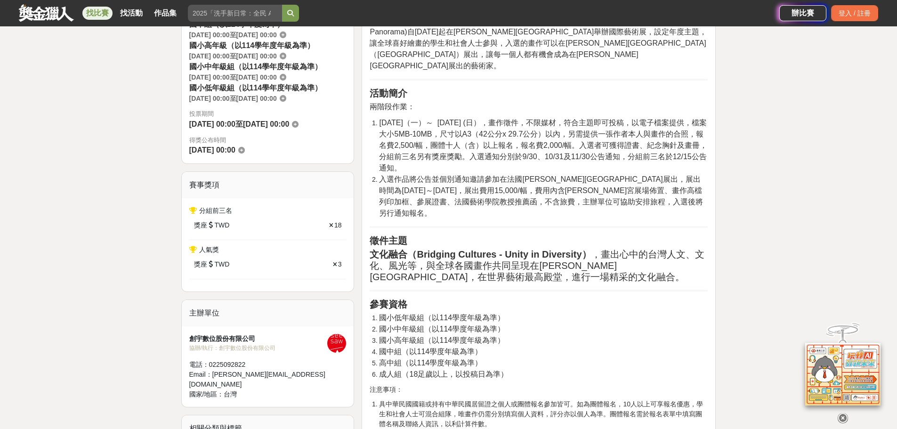
scroll to position [330, 0]
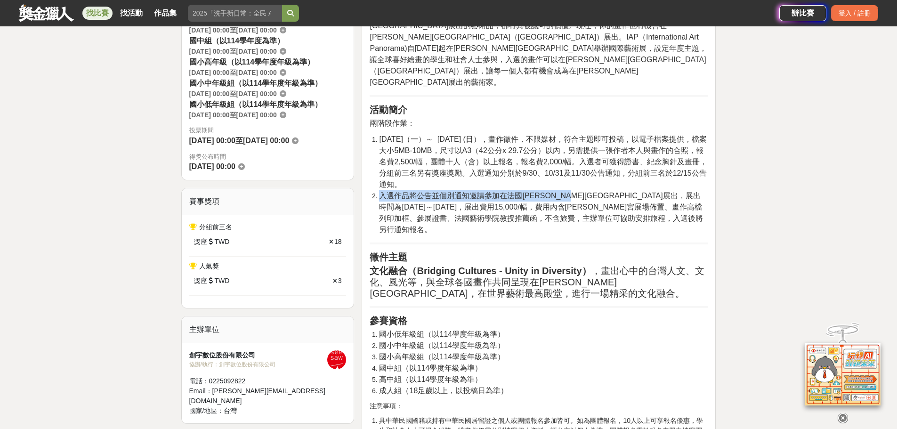
drag, startPoint x: 377, startPoint y: 171, endPoint x: 597, endPoint y: 171, distance: 219.4
click at [597, 190] on li "入選作品將公告並個別通知邀請參加在法國羅浮宮卡魯塞爾廳展出，展出時間為2026-01-16～2026-01-17，展出費用15,000/幅，費用內含羅浮宮展場…" at bounding box center [543, 212] width 329 height 45
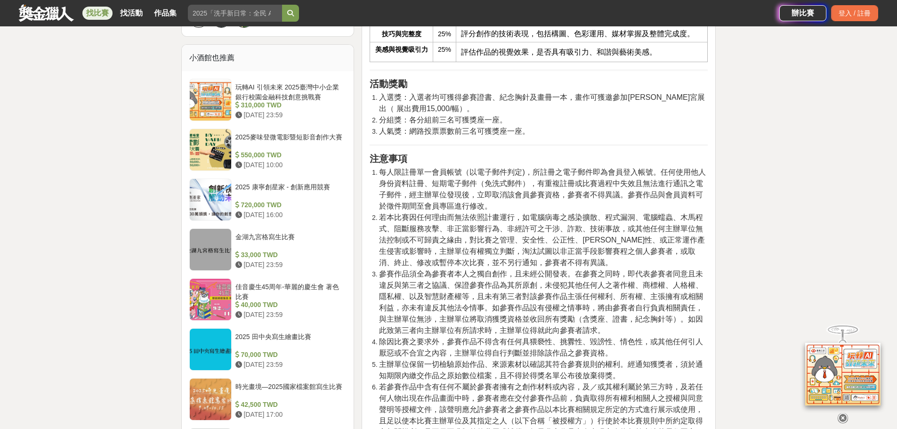
scroll to position [1083, 0]
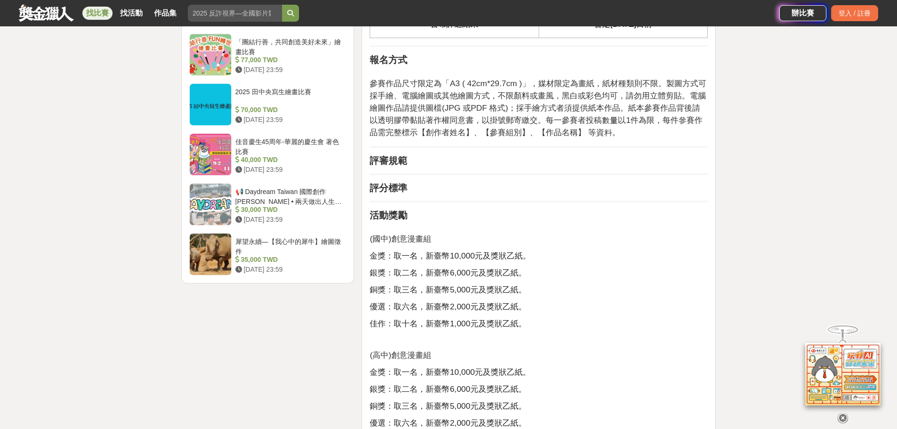
scroll to position [1083, 0]
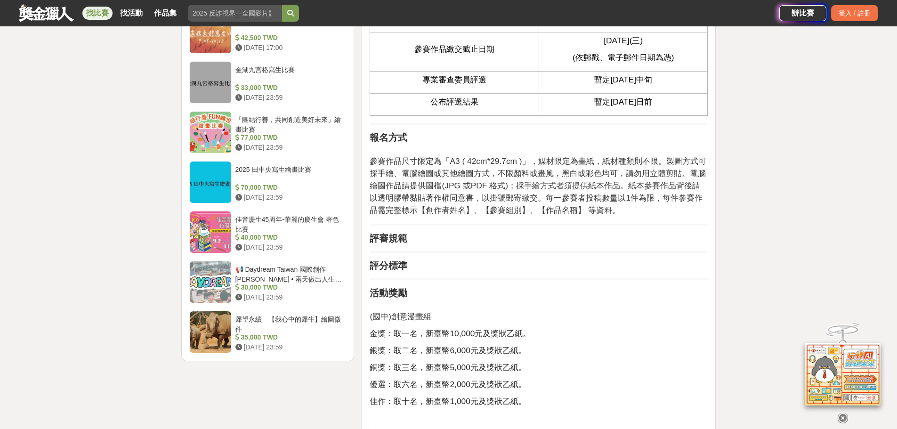
drag, startPoint x: 571, startPoint y: 278, endPoint x: 575, endPoint y: 283, distance: 6.8
click at [571, 278] on hr at bounding box center [539, 279] width 338 height 2
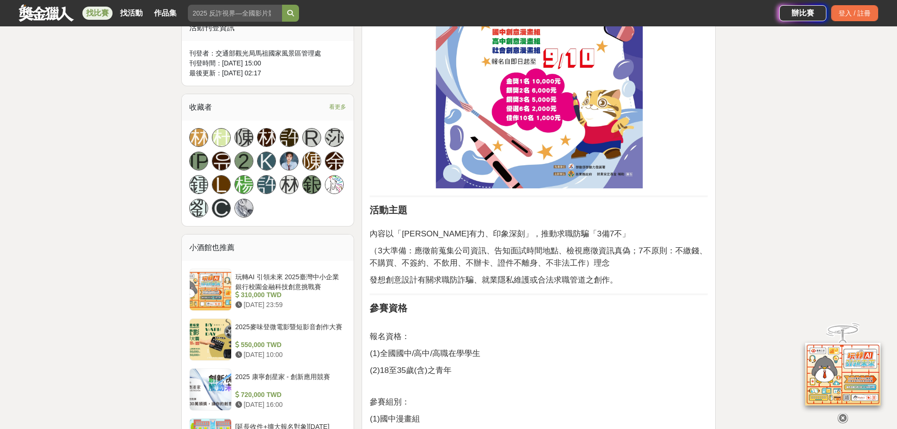
scroll to position [565, 0]
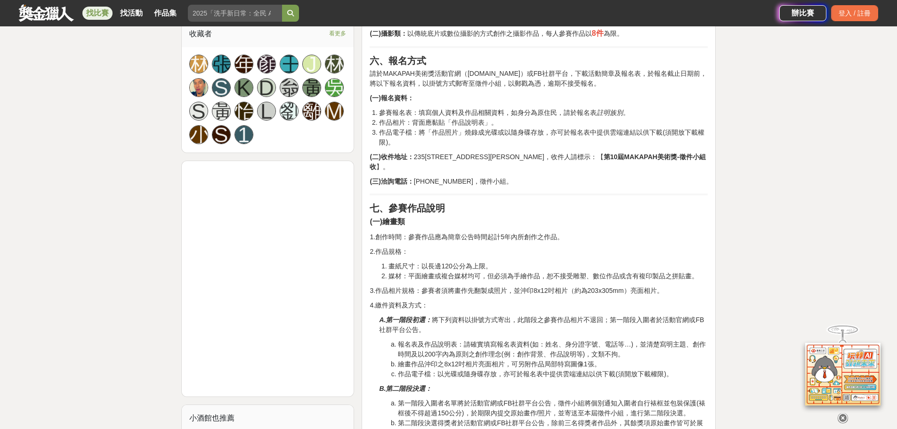
scroll to position [612, 0]
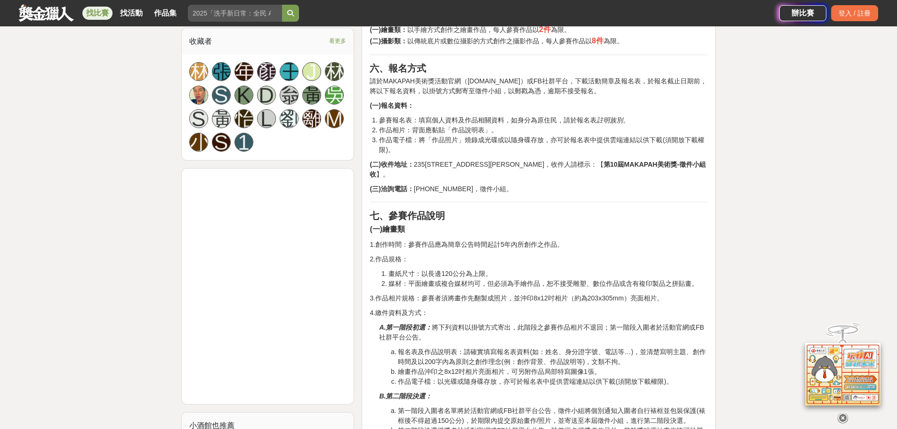
drag, startPoint x: 804, startPoint y: 216, endPoint x: 786, endPoint y: 209, distance: 19.1
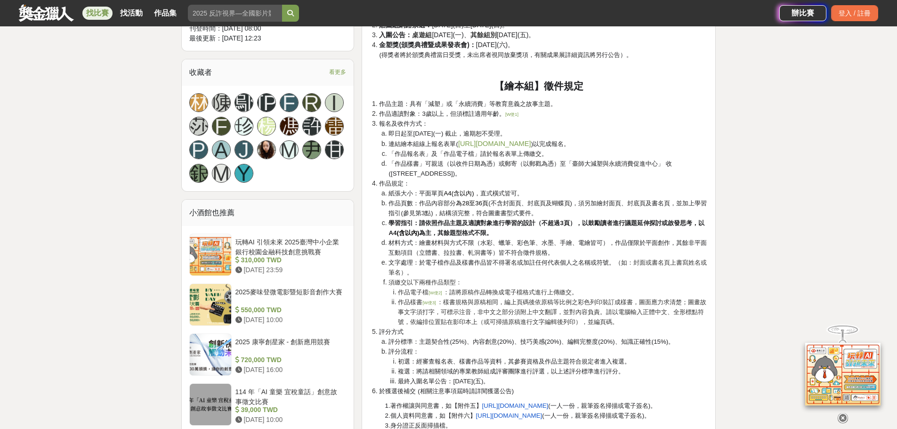
scroll to position [800, 0]
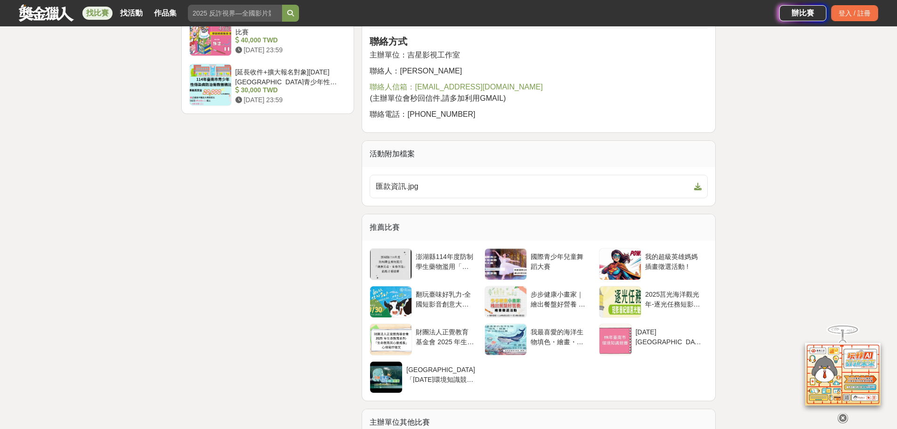
scroll to position [1365, 0]
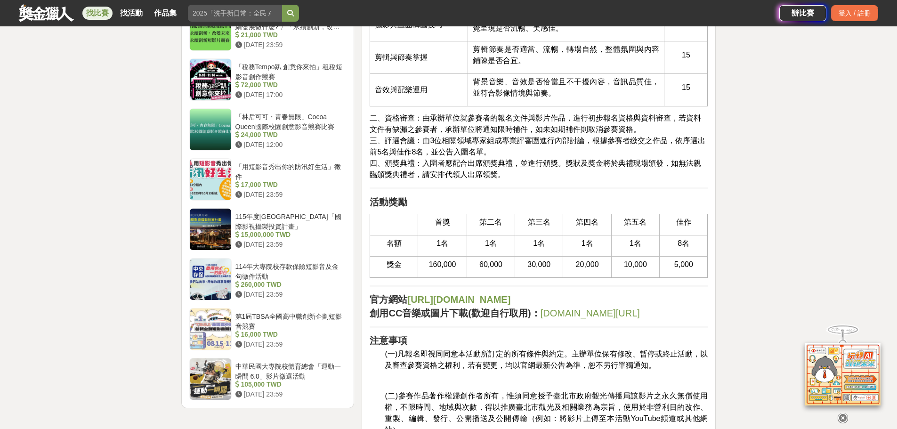
scroll to position [1036, 0]
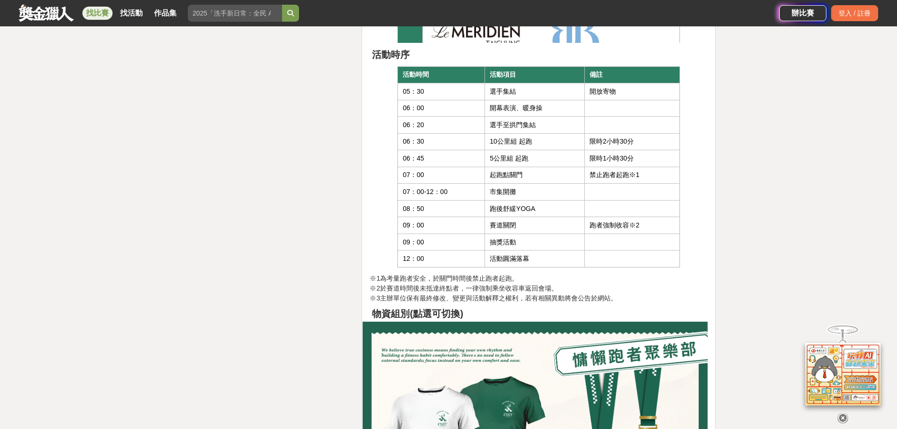
scroll to position [3908, 0]
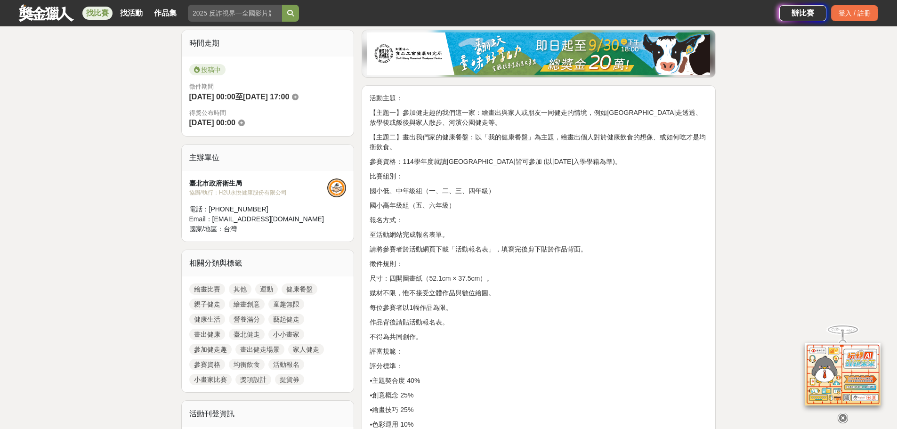
scroll to position [235, 0]
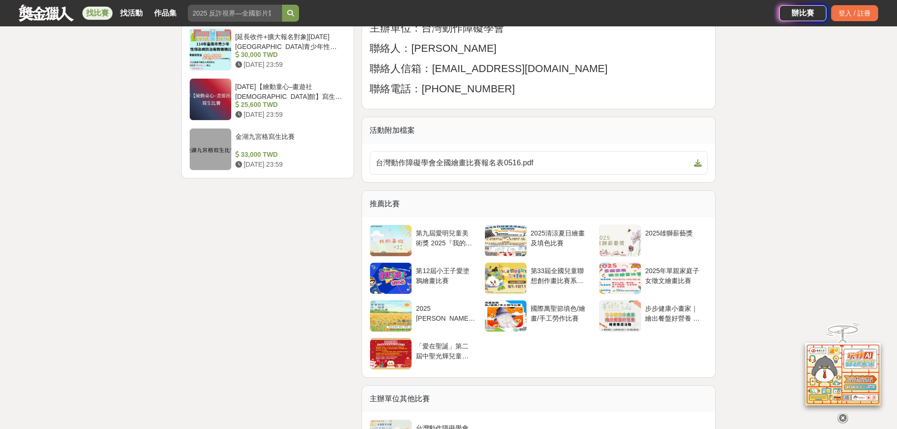
scroll to position [1365, 0]
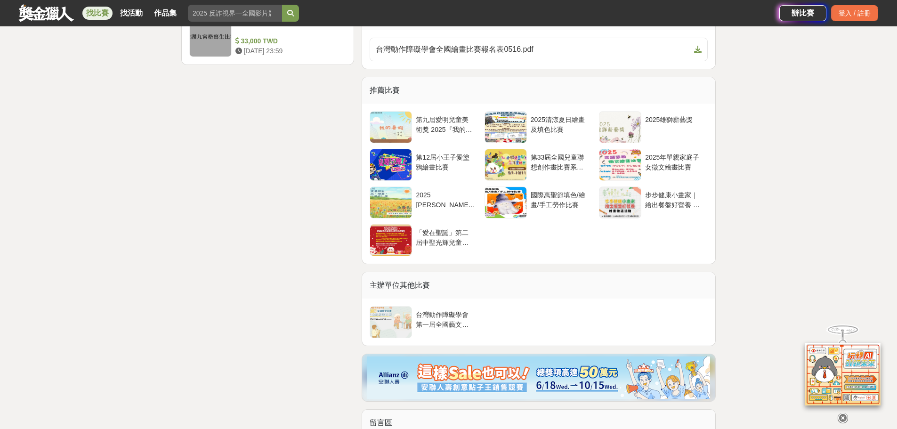
scroll to position [1740, 0]
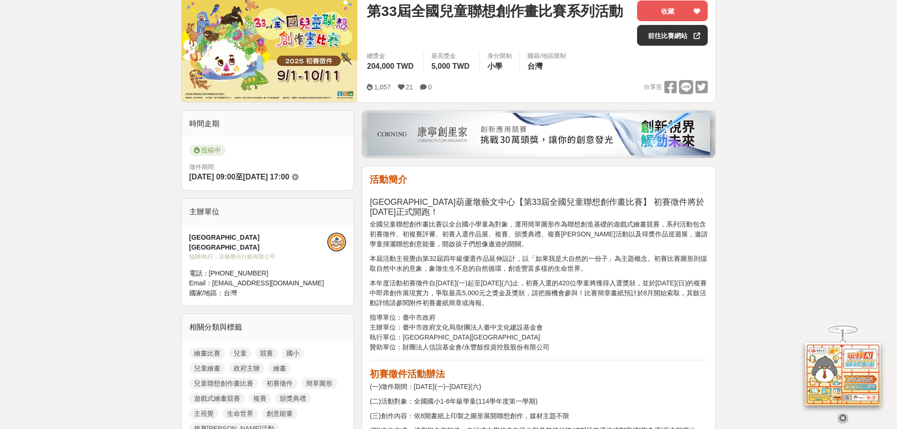
scroll to position [283, 0]
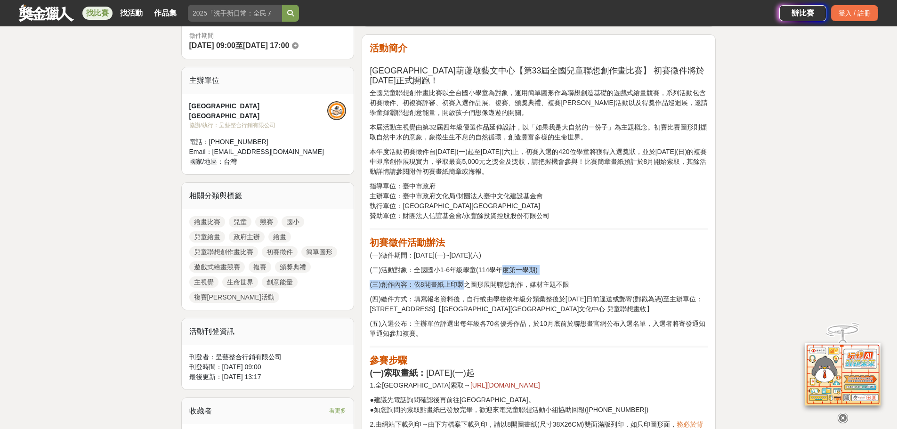
drag, startPoint x: 471, startPoint y: 263, endPoint x: 519, endPoint y: 265, distance: 48.1
click at [524, 294] on p "(四)繳件方式：填寫報名資料後，自行或由學校依年級分類彙整後於114年10月11日前逕送或郵寄(郵戳為憑)至主辦單位：420216臺中市豐原區圓環東路782號…" at bounding box center [539, 304] width 338 height 20
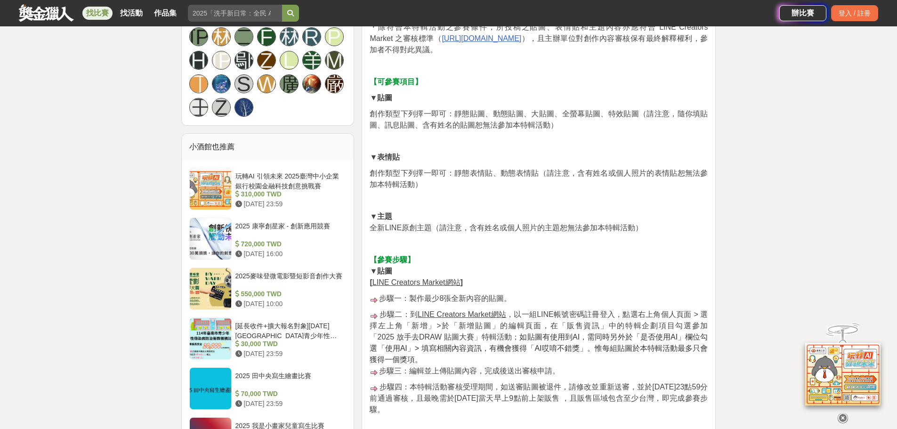
scroll to position [706, 0]
